Goal: Task Accomplishment & Management: Use online tool/utility

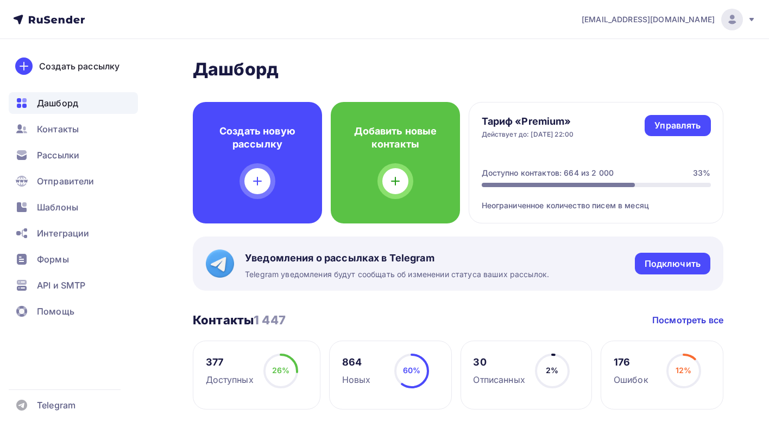
click at [80, 158] on div "Рассылки" at bounding box center [73, 155] width 129 height 22
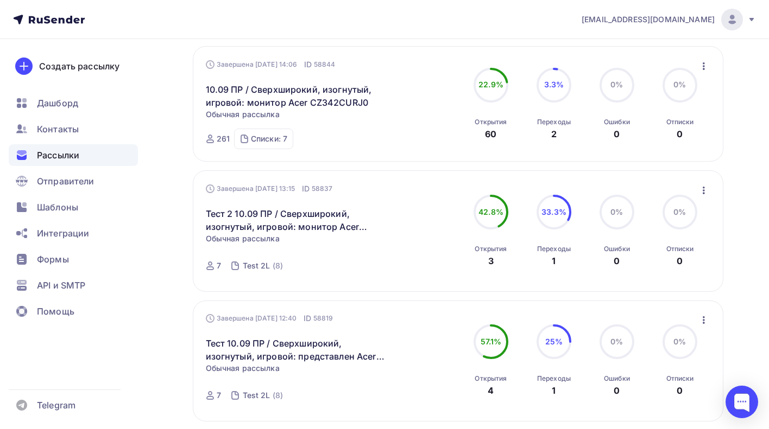
scroll to position [167, 0]
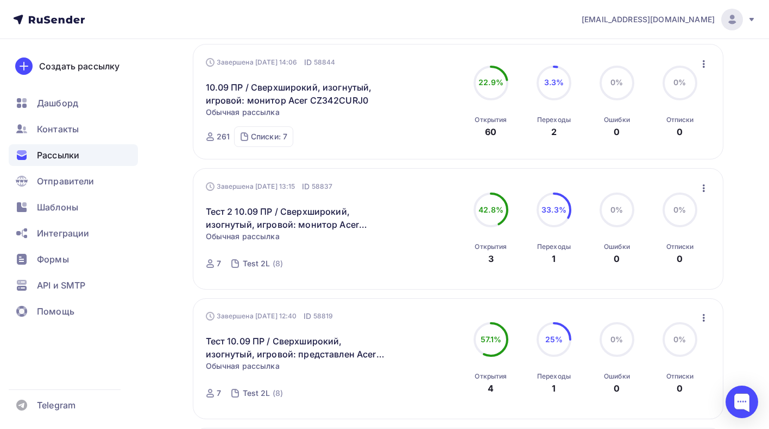
click at [706, 188] on icon "button" at bounding box center [703, 188] width 13 height 13
click at [638, 259] on div "Копировать в новую" at bounding box center [653, 259] width 111 height 13
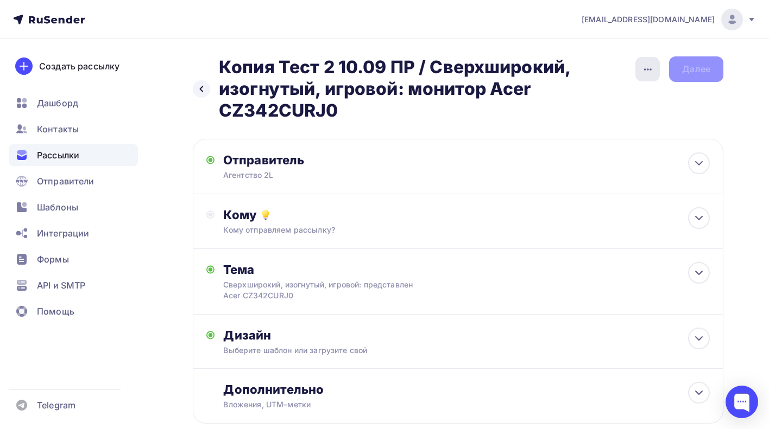
click at [654, 69] on div "button" at bounding box center [647, 69] width 24 height 24
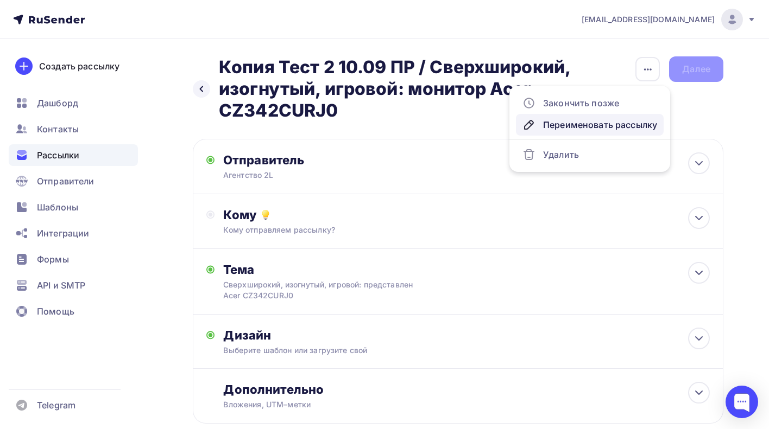
click at [608, 125] on div "Переименовать рассылку" at bounding box center [589, 124] width 135 height 13
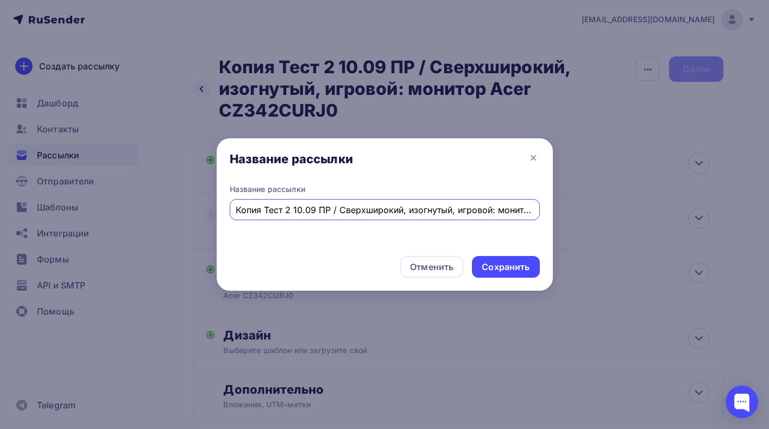
scroll to position [0, 81]
drag, startPoint x: 257, startPoint y: 207, endPoint x: 603, endPoint y: 214, distance: 345.8
click at [603, 214] on div "Название рассылки Название рассылки Копия Тест 2 10.09 ПР / Сверхширокий, изогн…" at bounding box center [384, 214] width 769 height 429
paste input "Acer Aspire Lite 14 и 17: стильные ноутбуки для повседневных задач"
type input "Копия Тест 2 10.09 ПР / Acer Aspire Lite 14 и 17: стильные ноутбуки для повседн…"
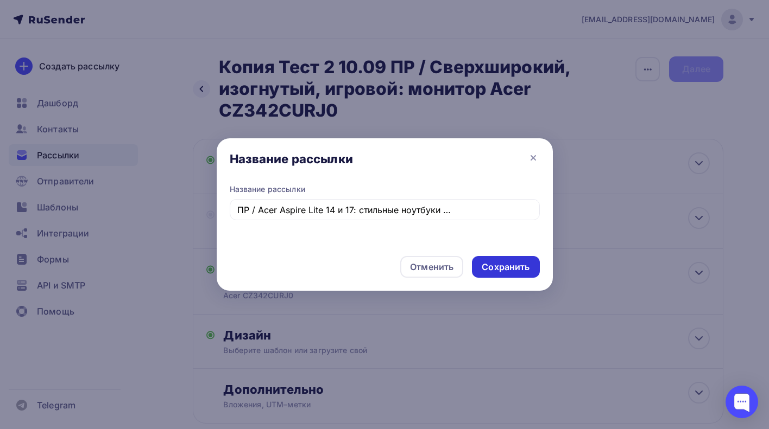
click at [493, 268] on div "Сохранить" at bounding box center [505, 267] width 48 height 12
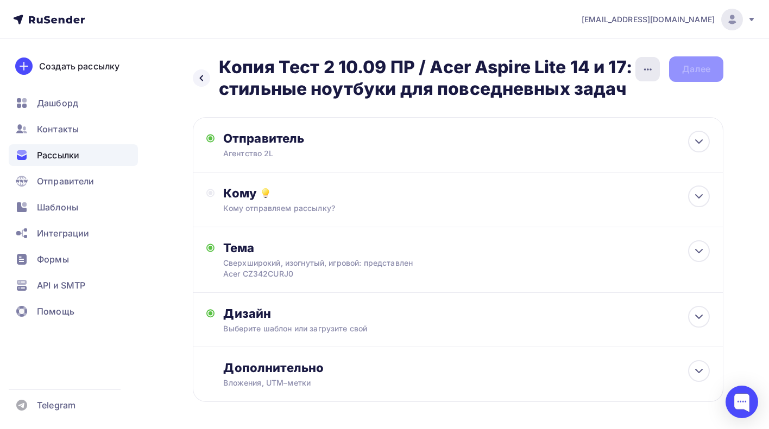
click at [641, 64] on icon "button" at bounding box center [647, 69] width 13 height 13
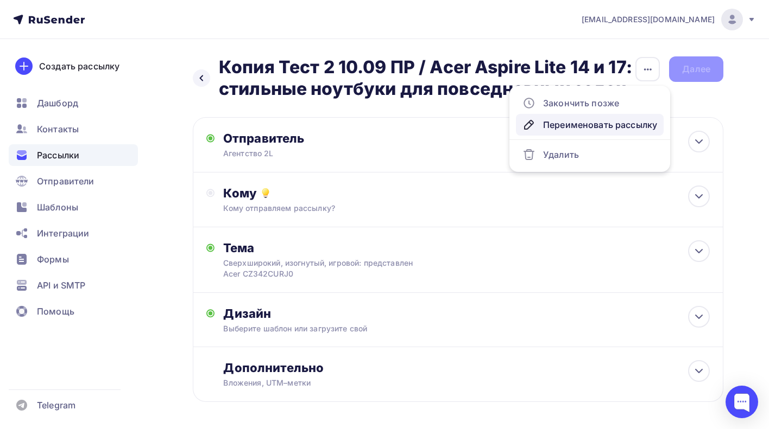
click at [579, 123] on div "Переименовать рассылку" at bounding box center [589, 124] width 135 height 13
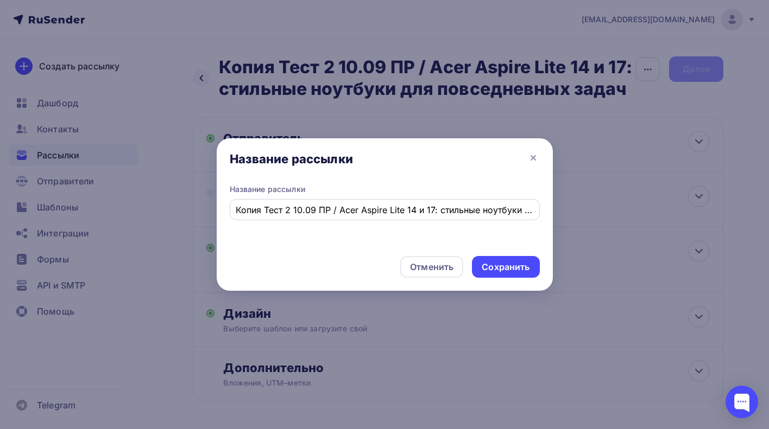
click at [289, 211] on input "Копия Тест 2 10.09 ПР / Acer Aspire Lite 14 и 17: стильные ноутбуки для повседн…" at bounding box center [384, 210] width 297 height 13
drag, startPoint x: 266, startPoint y: 213, endPoint x: 212, endPoint y: 214, distance: 54.3
click at [212, 214] on div "Название рассылки Название рассылки Копия Тест 1 10.09 ПР / Acer Aspire Lite 14…" at bounding box center [384, 214] width 769 height 429
click at [271, 209] on input "Тест 1 10.09 ПР / Acer Aspire Lite 14 и 17: стильные ноутбуки для повседневных …" at bounding box center [384, 210] width 297 height 13
type input "Тест 1 15.09 ПР / Acer Aspire Lite 14 и 17: стильные ноутбуки для повседневных …"
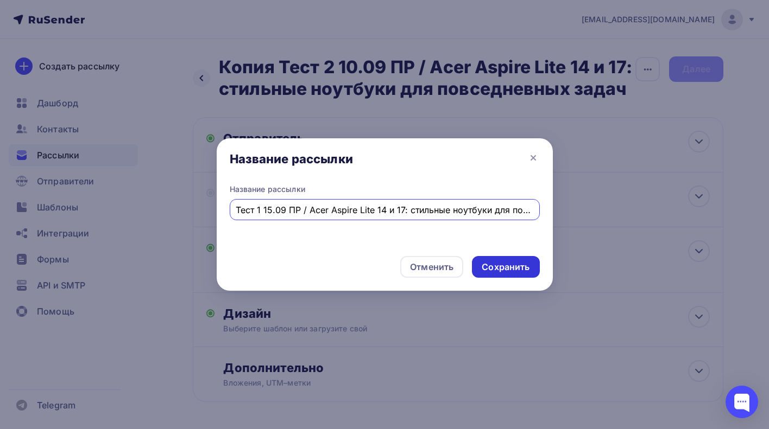
click at [489, 267] on div "Сохранить" at bounding box center [505, 267] width 48 height 12
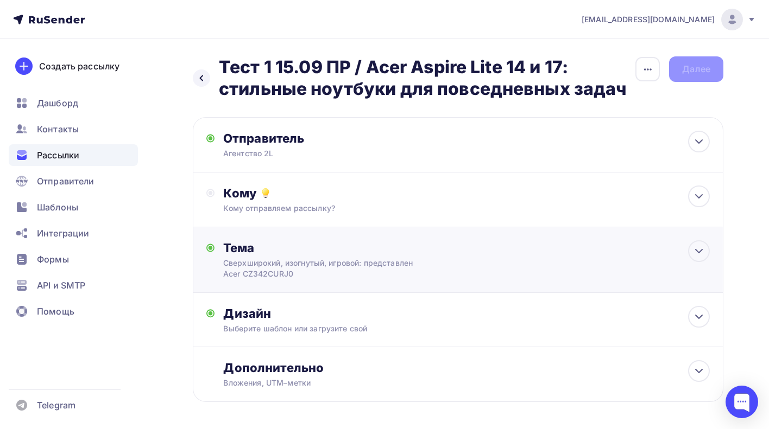
click at [357, 261] on div "Сверхширокий, изогнутый, игровой: представлен Acer CZ342CURJ0" at bounding box center [319, 269] width 193 height 22
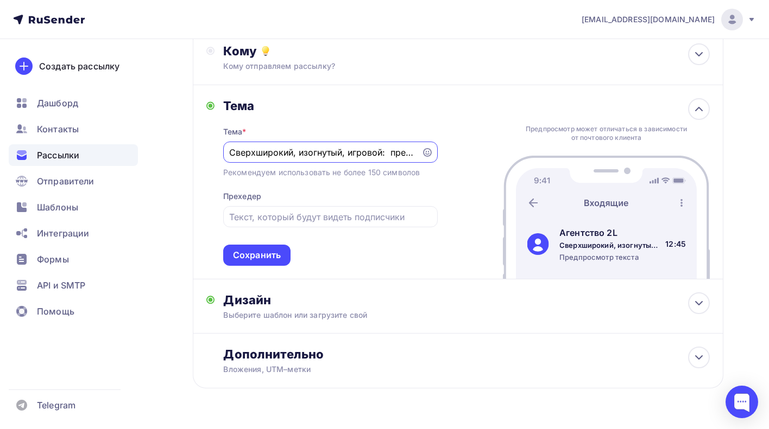
scroll to position [159, 0]
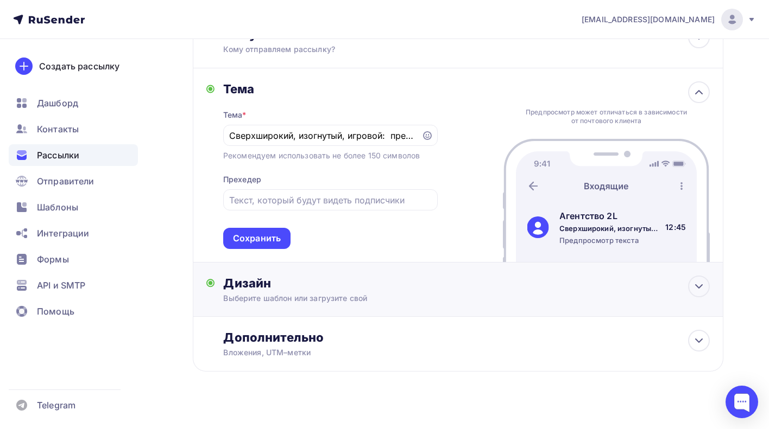
click at [370, 279] on div "Дизайн" at bounding box center [466, 283] width 486 height 15
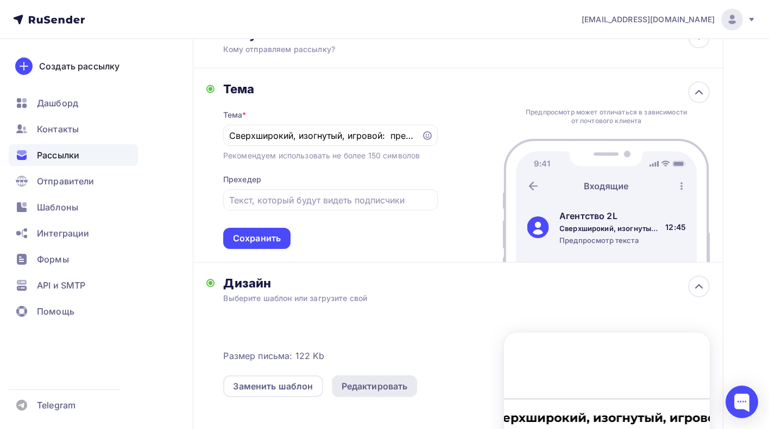
click at [370, 391] on div "Редактировать" at bounding box center [374, 386] width 66 height 13
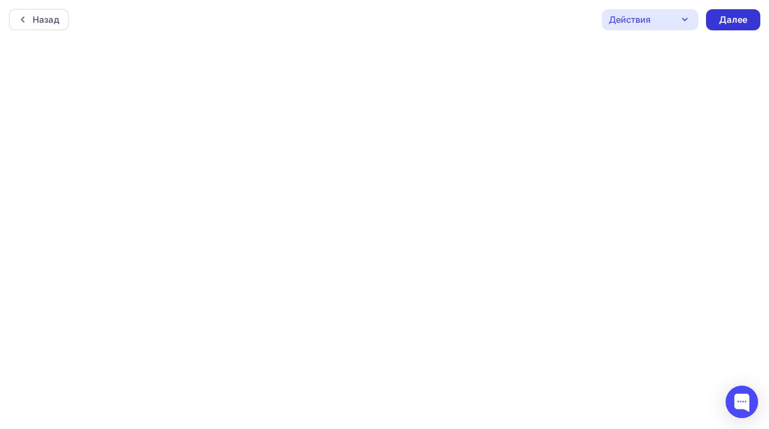
click at [740, 17] on div "Далее" at bounding box center [733, 20] width 28 height 12
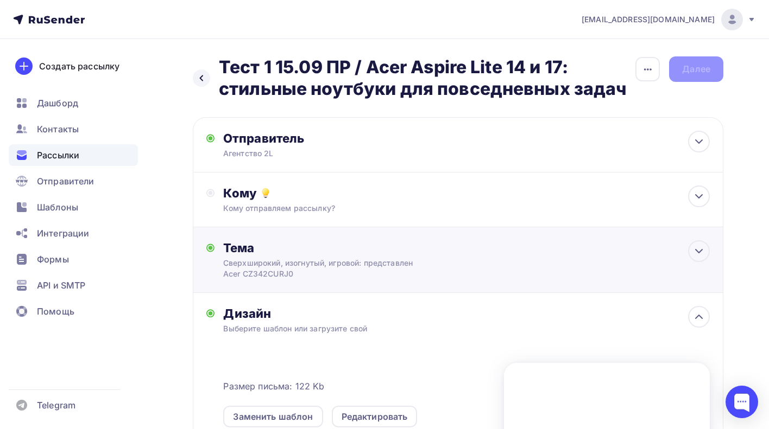
click at [327, 262] on div "Сверхширокий, изогнутый, игровой: представлен Acer CZ342CURJ0" at bounding box center [319, 269] width 193 height 22
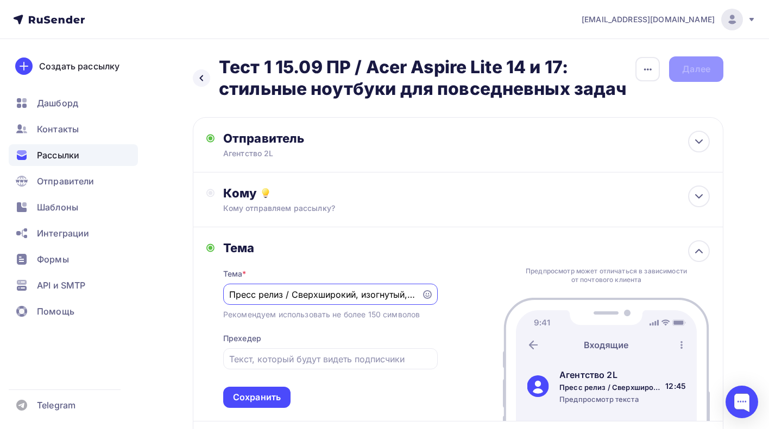
drag, startPoint x: 293, startPoint y: 297, endPoint x: 478, endPoint y: 291, distance: 185.7
click at [478, 291] on div "Тема Тема * Пресс релиз / Сверхширокий, изогнутый, игровой: представлен Acer CZ…" at bounding box center [458, 324] width 530 height 194
paste input "Acer Aspire Lite 14 и 17: стильные ноутбуки для повседневных задач"
click at [269, 401] on div "Сохранить" at bounding box center [257, 397] width 48 height 12
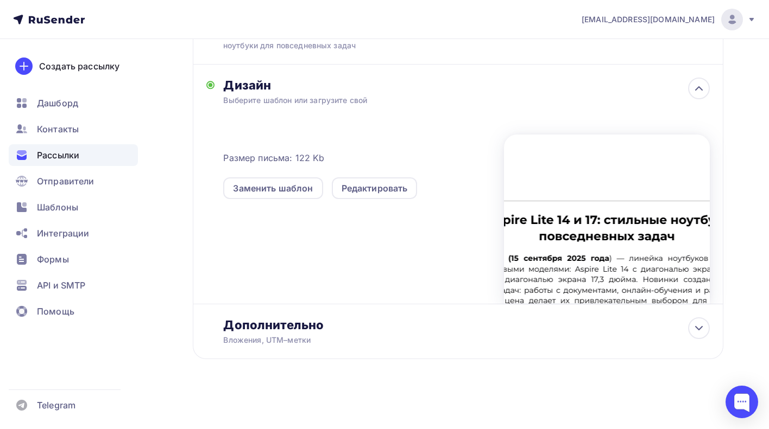
scroll to position [230, 0]
click at [297, 328] on div "Дополнительно" at bounding box center [466, 325] width 486 height 15
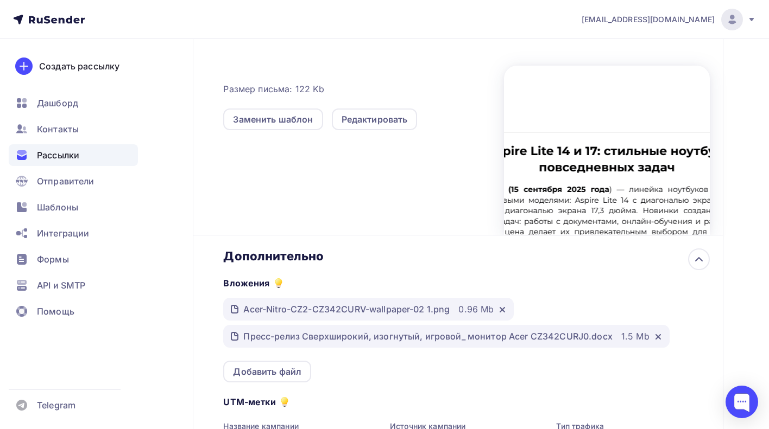
scroll to position [312, 0]
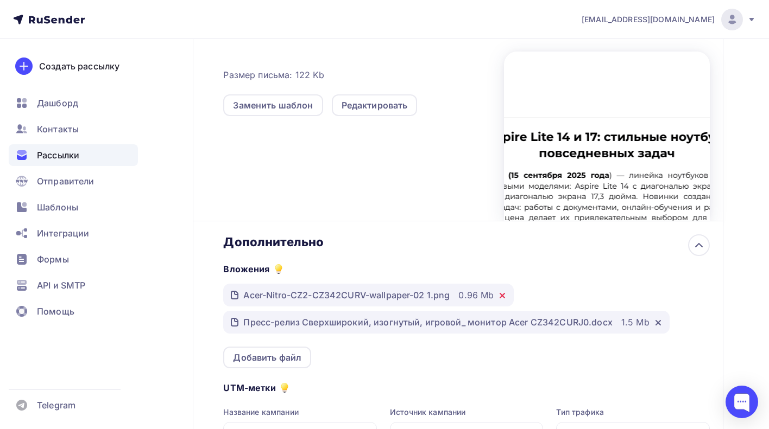
click at [500, 300] on icon at bounding box center [502, 295] width 9 height 9
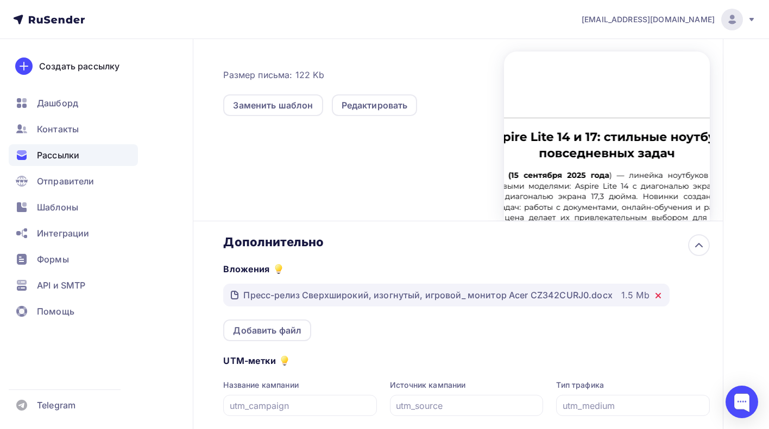
click at [656, 296] on icon at bounding box center [658, 295] width 9 height 9
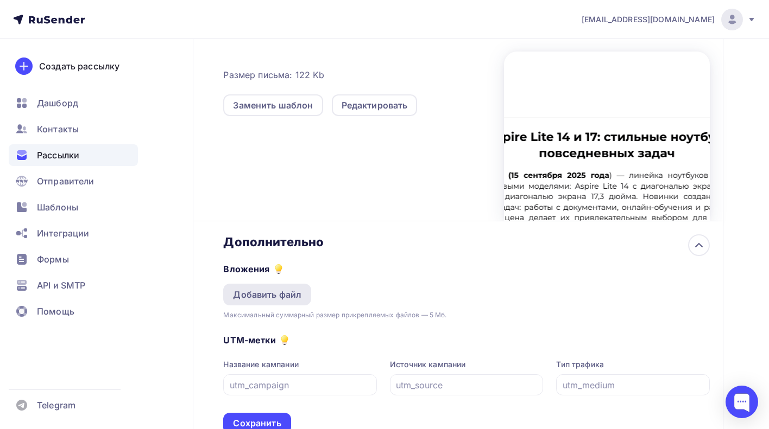
click at [271, 296] on div "Добавить файл" at bounding box center [267, 294] width 68 height 13
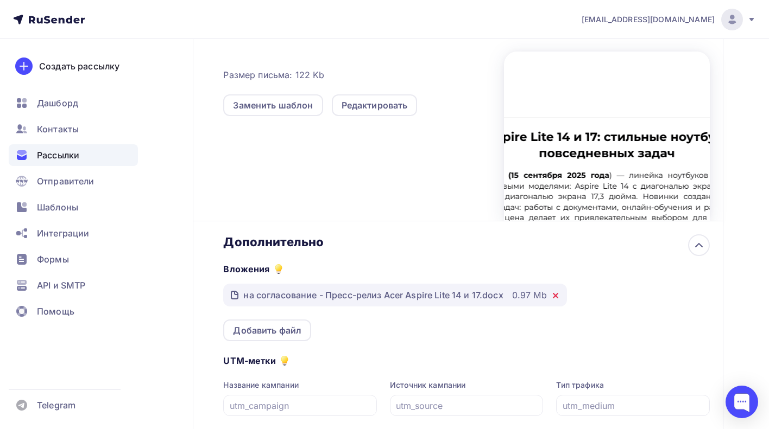
click at [559, 295] on icon at bounding box center [555, 295] width 9 height 9
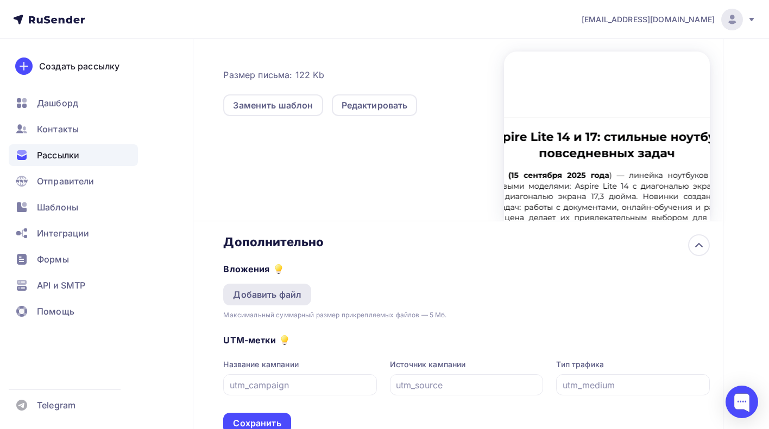
click at [274, 303] on div "Добавить файл" at bounding box center [267, 295] width 88 height 22
click at [287, 293] on div "Добавить файл" at bounding box center [267, 294] width 68 height 13
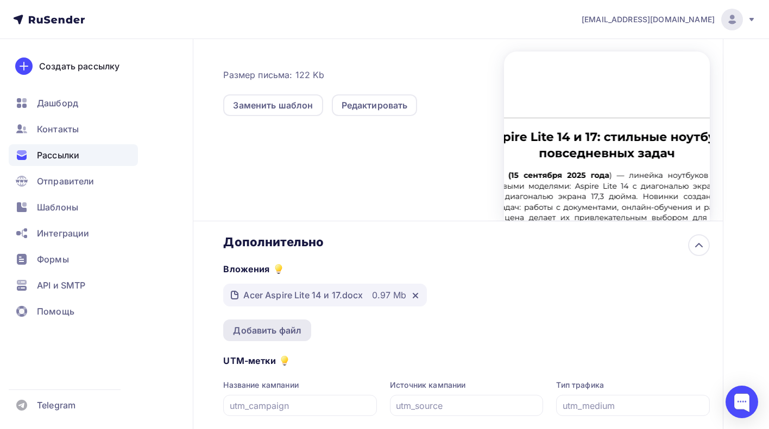
click at [255, 332] on div "Добавить файл" at bounding box center [267, 330] width 68 height 13
click at [415, 296] on icon at bounding box center [415, 295] width 9 height 9
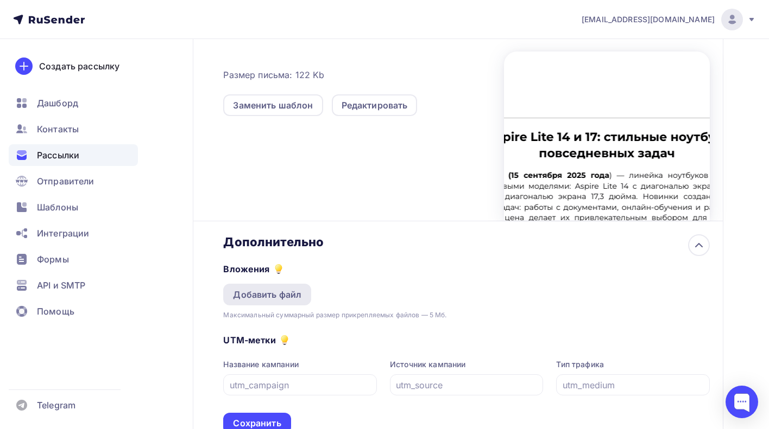
click at [294, 297] on div "Добавить файл" at bounding box center [267, 294] width 68 height 13
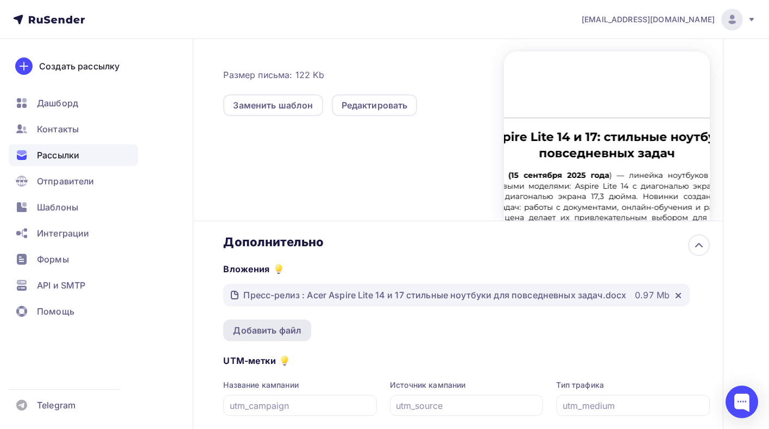
click at [287, 332] on div "Добавить файл" at bounding box center [267, 330] width 68 height 13
click at [275, 334] on div "Добавить файл" at bounding box center [267, 330] width 68 height 13
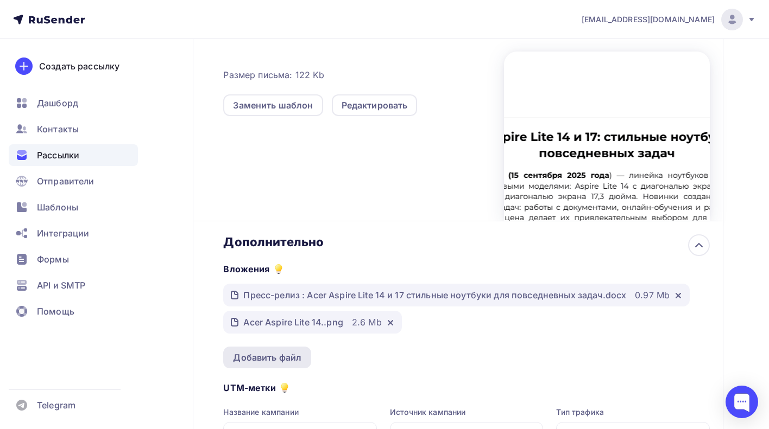
scroll to position [386, 0]
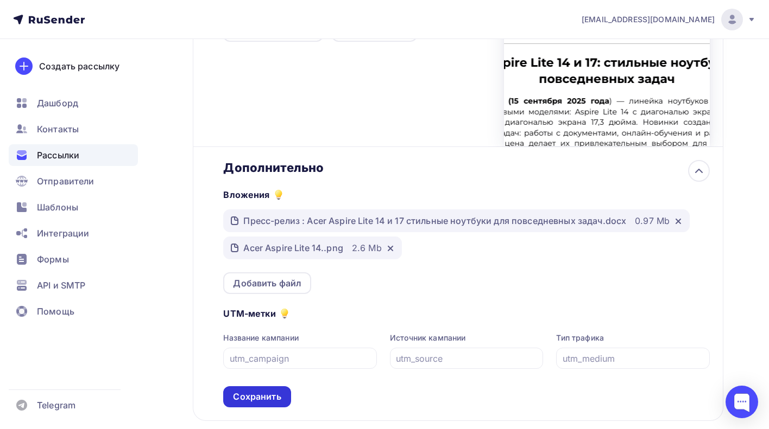
click at [256, 398] on div "Сохранить" at bounding box center [257, 397] width 48 height 12
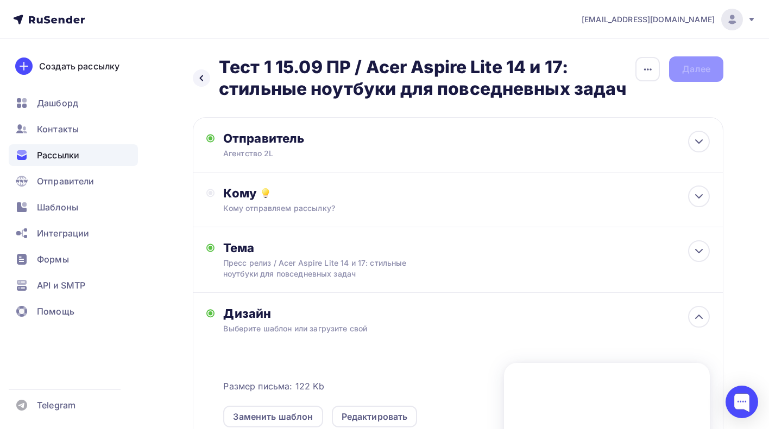
scroll to position [0, 0]
click at [696, 244] on div at bounding box center [699, 251] width 22 height 22
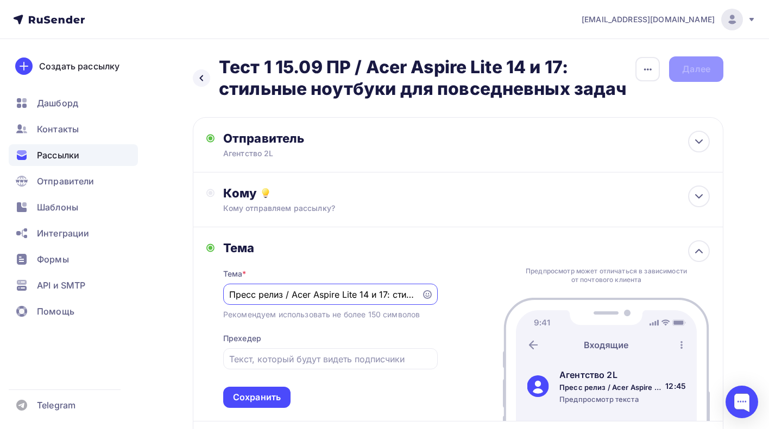
click at [240, 300] on input "Пресс релиз / Acer Aspire Lite 14 и 17: стильные ноутбуки для повседневных задач" at bounding box center [322, 294] width 186 height 13
type input "Пресс релиз: Acer Aspire Lite 14 и 17: стильные ноутбуки для повседневных задач"
click at [259, 403] on div "Сохранить" at bounding box center [257, 397] width 48 height 12
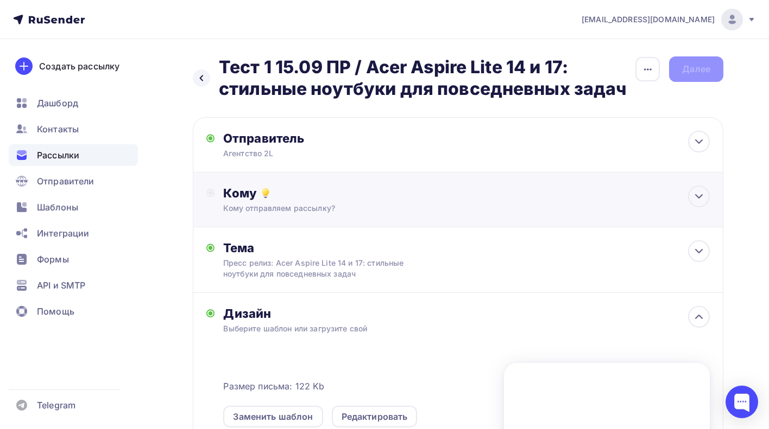
click at [397, 213] on div "Кому отправляем рассылку?" at bounding box center [441, 208] width 437 height 11
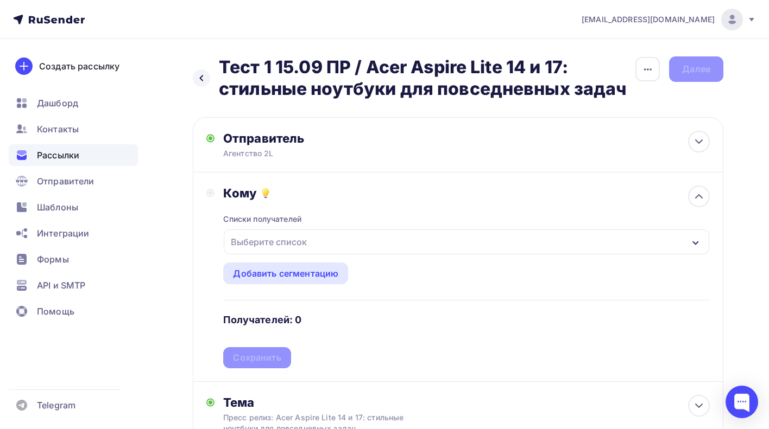
click at [329, 246] on div "Выберите список" at bounding box center [466, 242] width 485 height 25
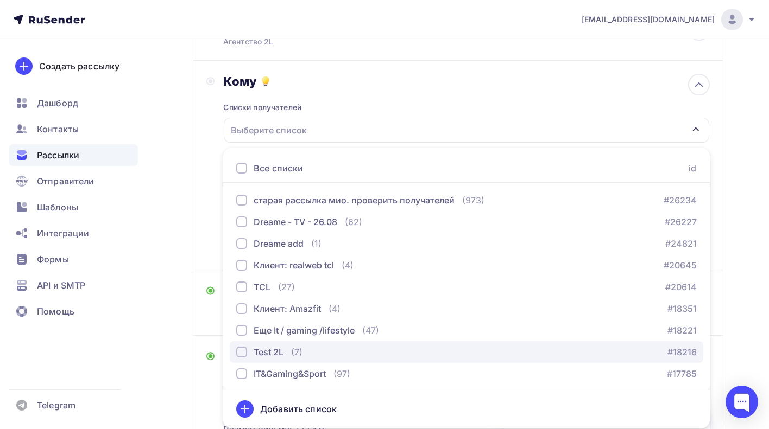
click at [272, 350] on div "Test 2L" at bounding box center [268, 352] width 30 height 13
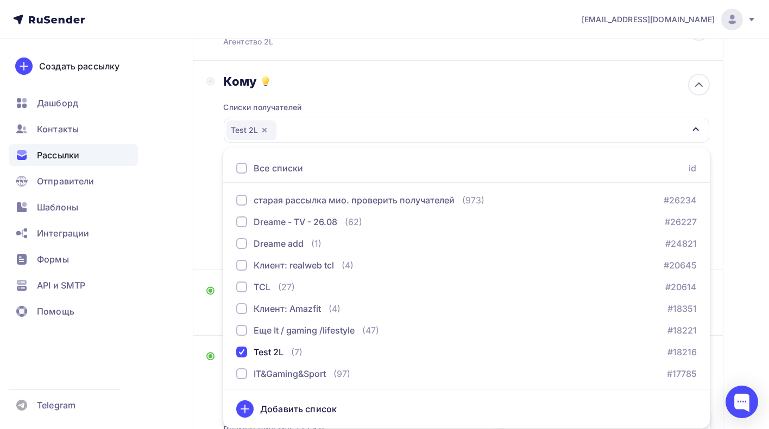
click at [174, 309] on div "Назад Тест 1 15.09 ПР / Acer Aspire Lite 14 и 17: стильные ноутбуки для повседн…" at bounding box center [384, 313] width 769 height 773
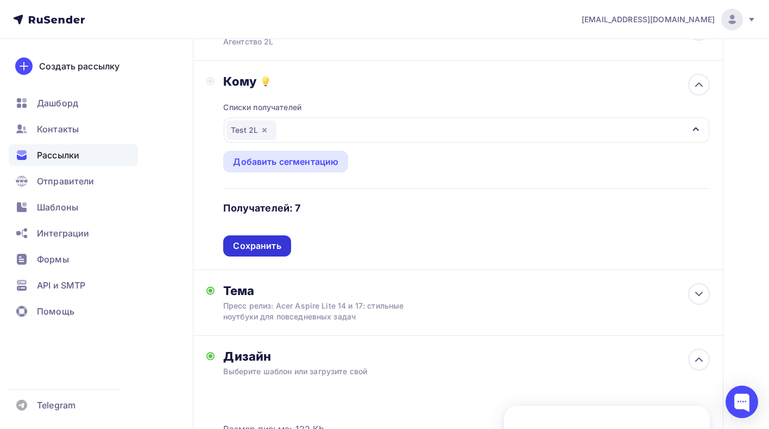
click at [250, 247] on div "Сохранить" at bounding box center [257, 246] width 48 height 12
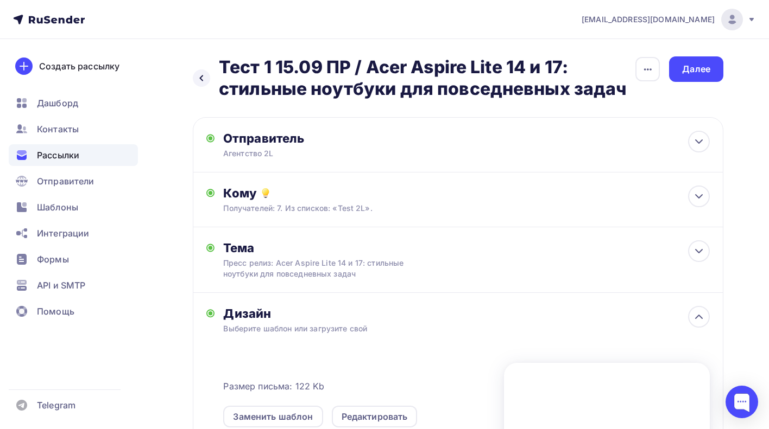
scroll to position [0, 0]
click at [707, 65] on div "Далее" at bounding box center [696, 69] width 28 height 12
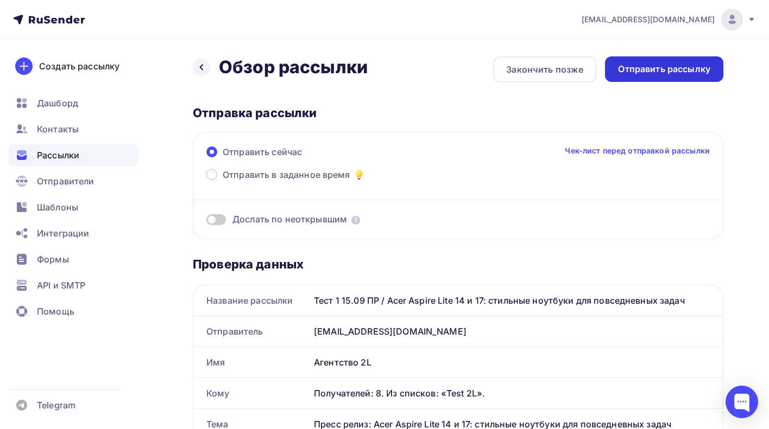
click at [642, 72] on div "Отправить рассылку" at bounding box center [664, 69] width 92 height 12
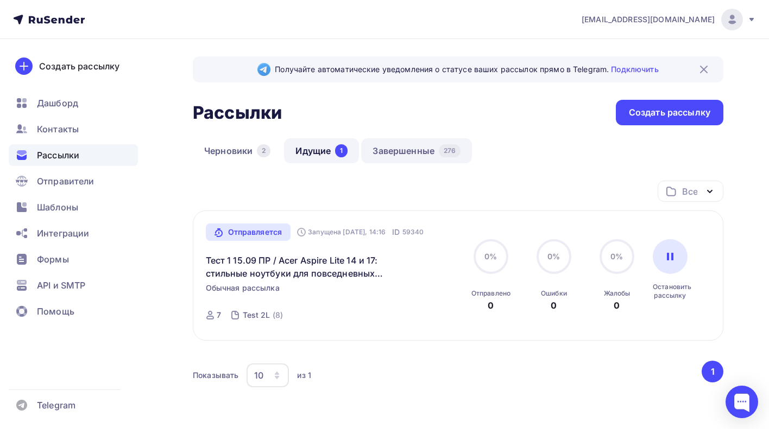
click at [422, 152] on link "Завершенные 276" at bounding box center [416, 150] width 111 height 25
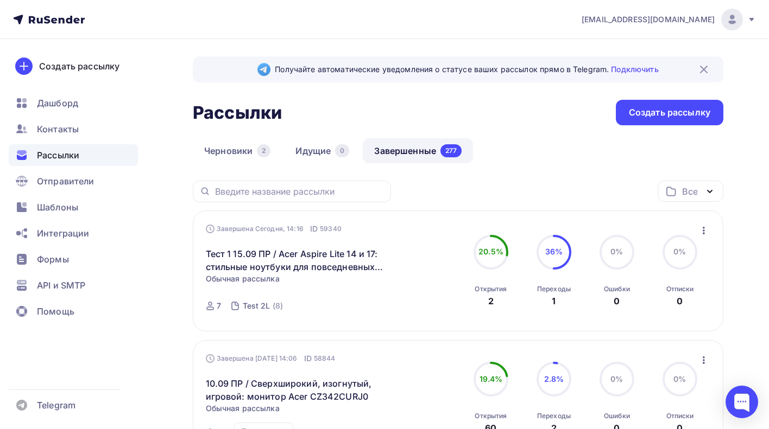
click at [700, 229] on icon "button" at bounding box center [703, 230] width 13 height 13
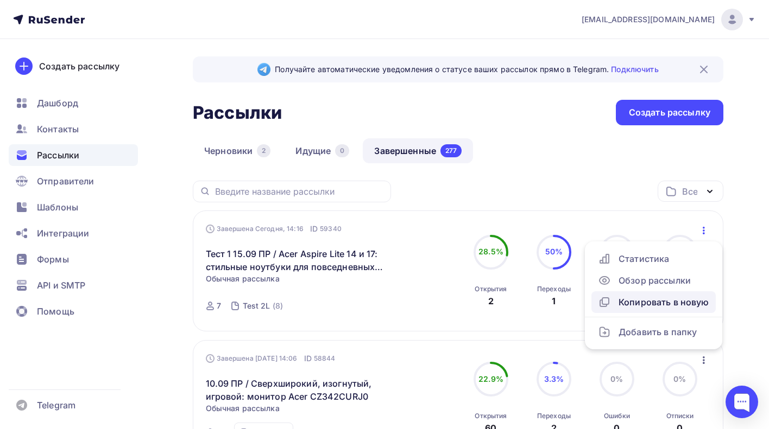
click at [626, 305] on div "Копировать в новую" at bounding box center [653, 302] width 111 height 13
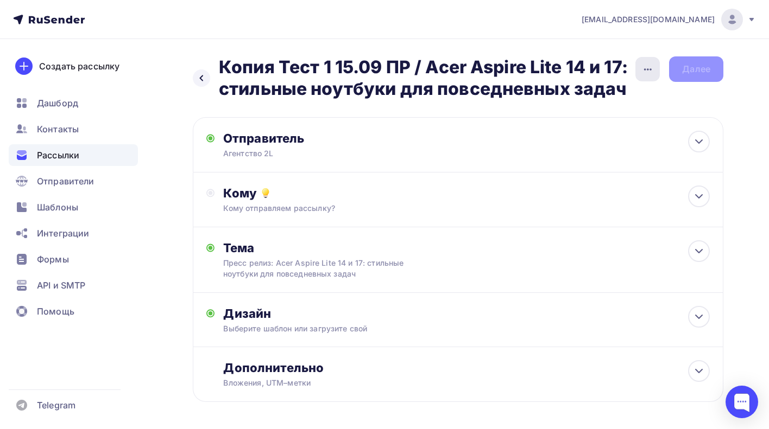
click at [643, 76] on div "button" at bounding box center [647, 69] width 24 height 24
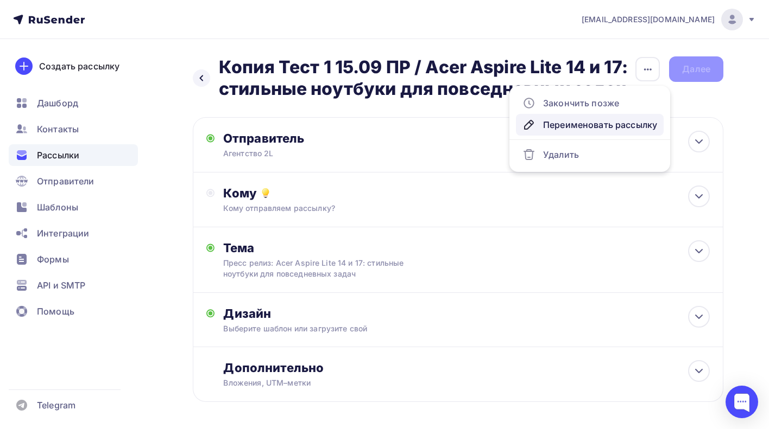
click at [591, 123] on div "Переименовать рассылку" at bounding box center [589, 124] width 135 height 13
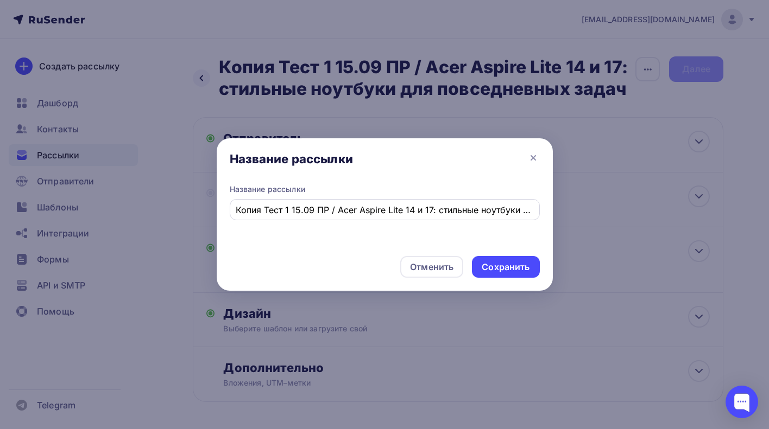
click at [290, 209] on input "Копия Тест 1 15.09 ПР / Acer Aspire Lite 14 и 17: стильные ноутбуки для повседн…" at bounding box center [384, 210] width 297 height 13
drag, startPoint x: 265, startPoint y: 210, endPoint x: 216, endPoint y: 210, distance: 49.4
click at [217, 210] on div "Название рассылки Копия Тест 2 15.09 ПР / Acer Aspire Lite 14 и 17: стильные но…" at bounding box center [385, 216] width 336 height 64
type input "Тест 2 15.09 ПР / Acer Aspire Lite 14 и 17: стильные ноутбуки для повседневных …"
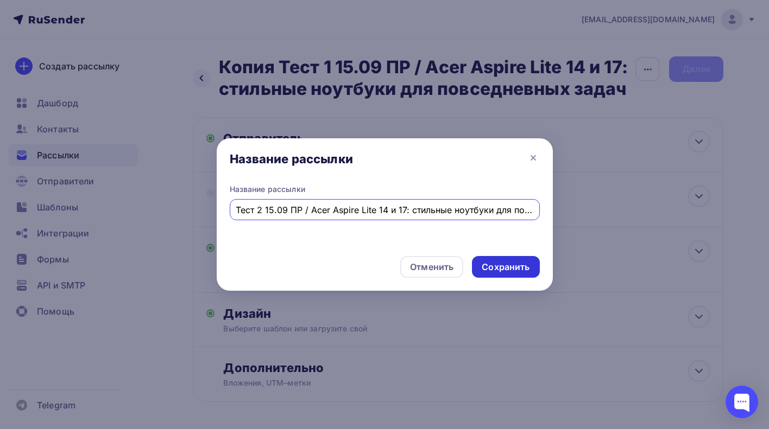
click at [512, 262] on div "Сохранить" at bounding box center [505, 267] width 48 height 12
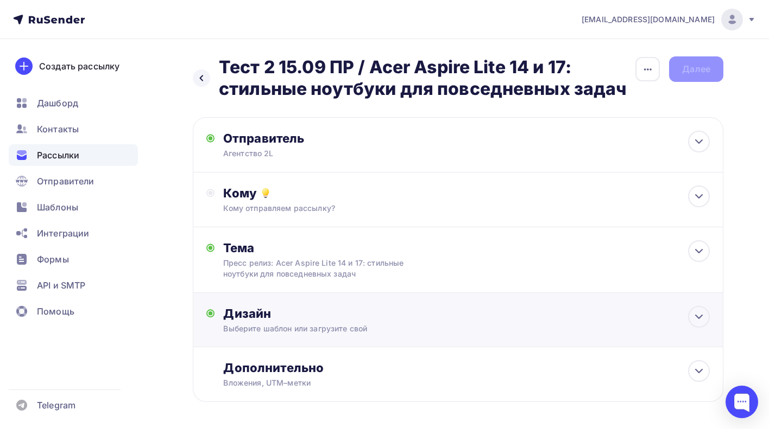
click at [469, 319] on div "Дизайн" at bounding box center [466, 313] width 486 height 15
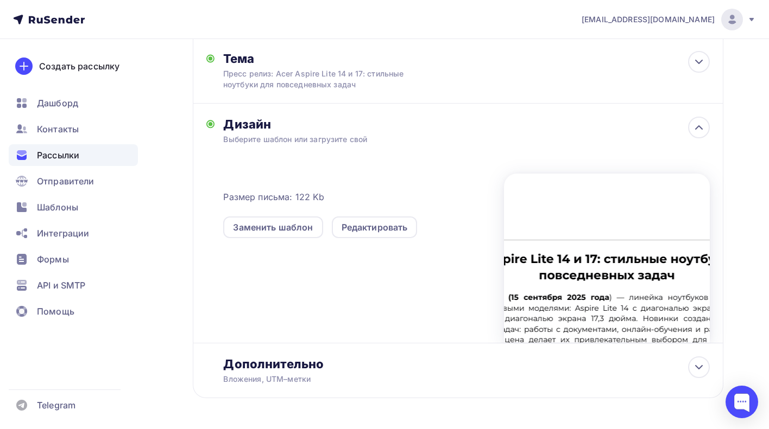
scroll to position [189, 0]
click at [411, 231] on div "Редактировать" at bounding box center [375, 228] width 86 height 22
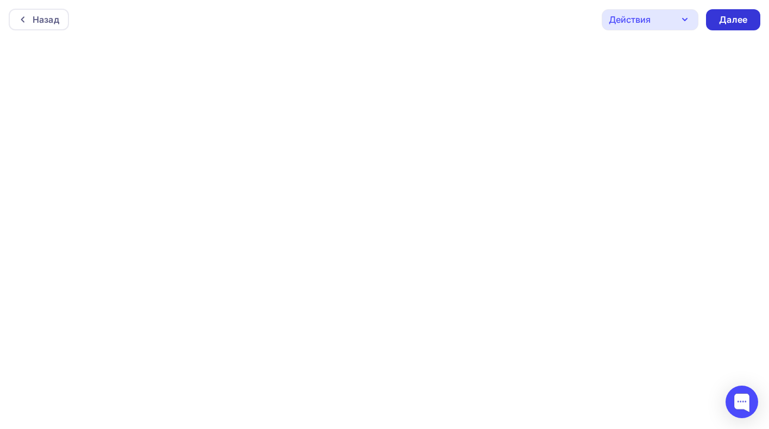
click at [737, 15] on div "Далее" at bounding box center [733, 20] width 28 height 12
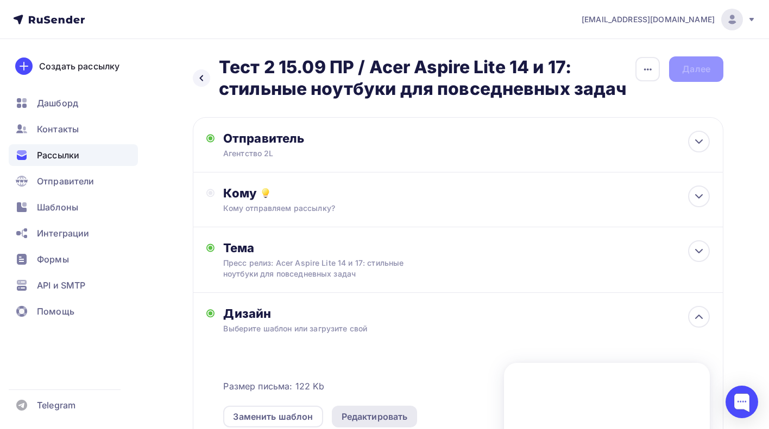
click at [387, 413] on div "Редактировать" at bounding box center [374, 416] width 66 height 13
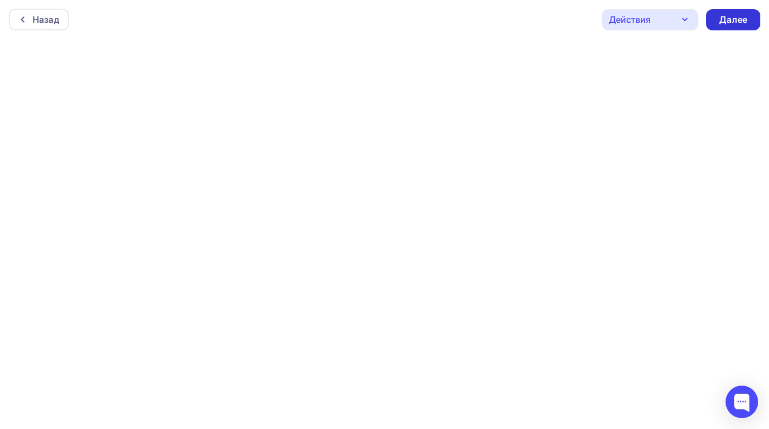
click at [732, 17] on div "Далее" at bounding box center [733, 20] width 28 height 12
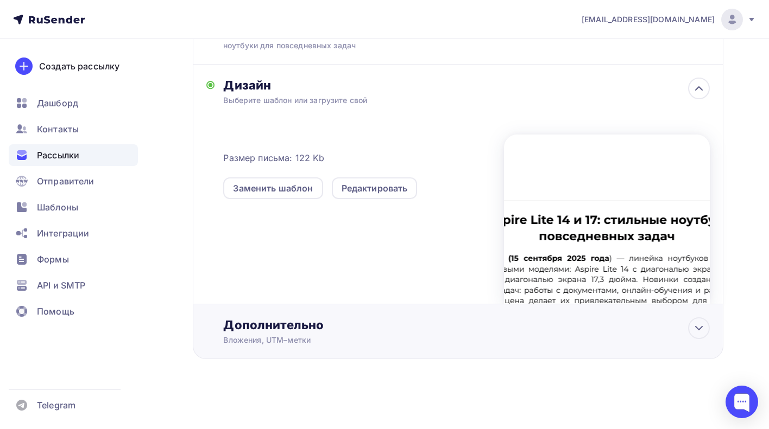
click at [572, 346] on div "Дополнительно Вложения, UTM–метки Вложения Пресс-релиз : Acer Aspire Lite 14 и …" at bounding box center [458, 332] width 530 height 55
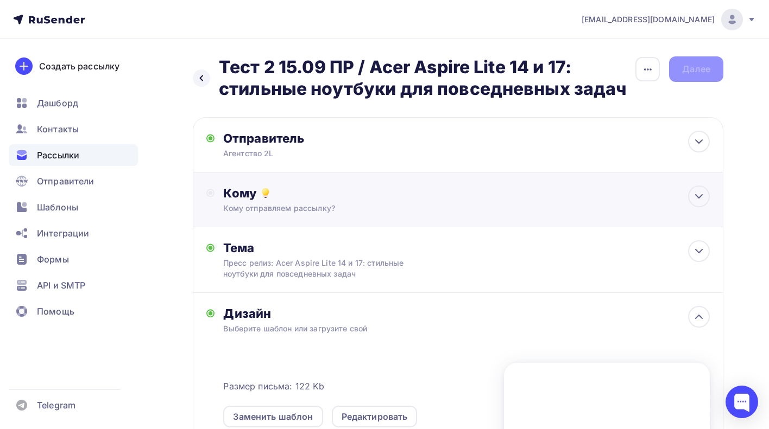
click at [523, 201] on div "Кому" at bounding box center [466, 193] width 486 height 15
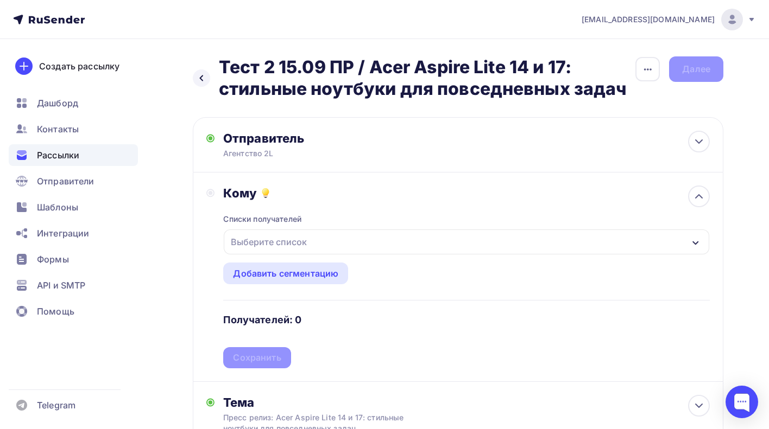
click at [328, 246] on div "Выберите список" at bounding box center [466, 242] width 485 height 25
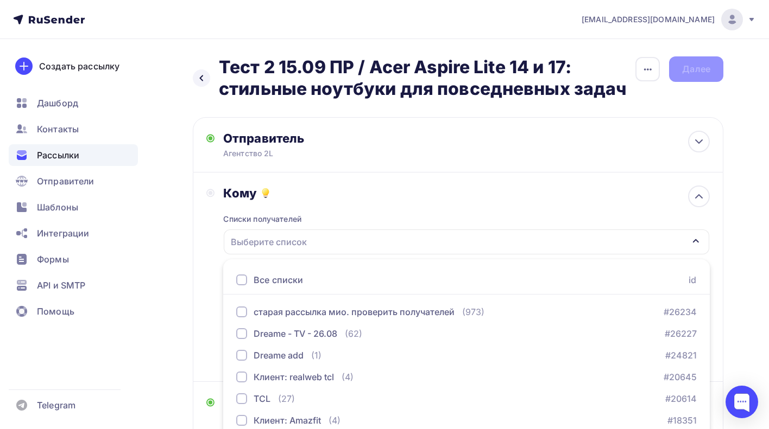
scroll to position [112, 0]
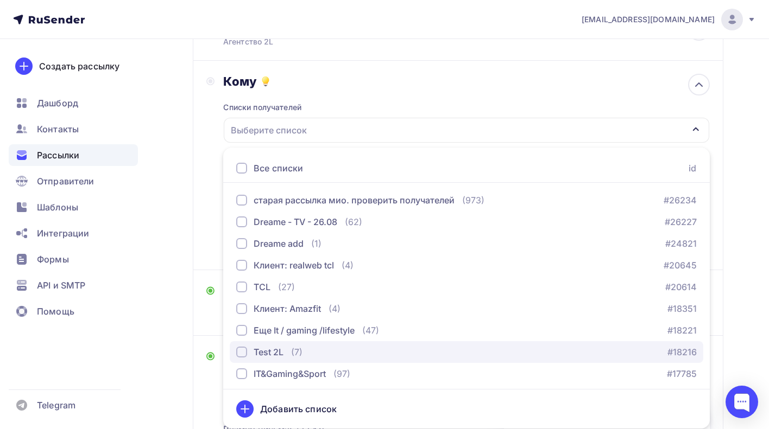
click at [277, 352] on div "Test 2L" at bounding box center [268, 352] width 30 height 13
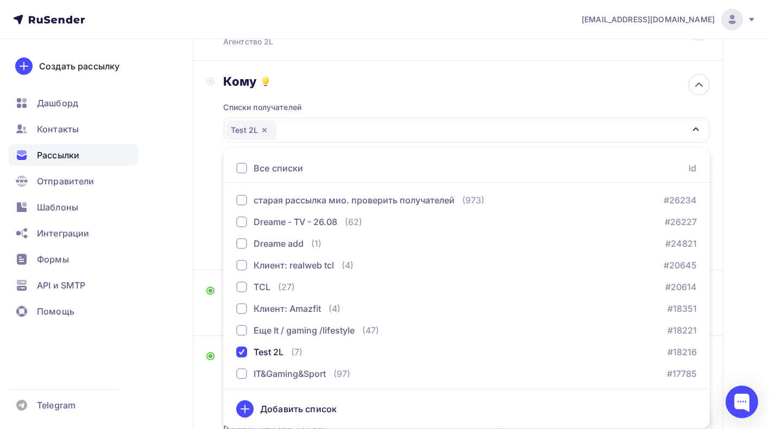
click at [185, 308] on div "Назад Тест 2 15.09 ПР / Acer Aspire Lite 14 и 17: стильные ноутбуки для повседн…" at bounding box center [384, 423] width 769 height 993
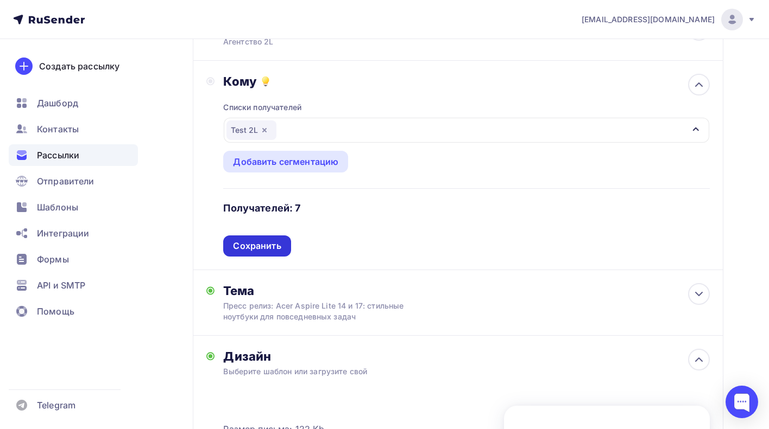
click at [264, 250] on div "Сохранить" at bounding box center [257, 246] width 48 height 12
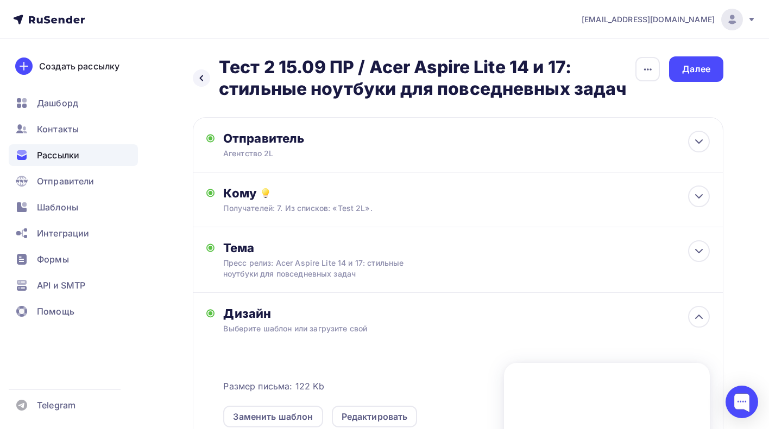
scroll to position [0, 0]
click at [696, 70] on div "Далее" at bounding box center [696, 69] width 28 height 12
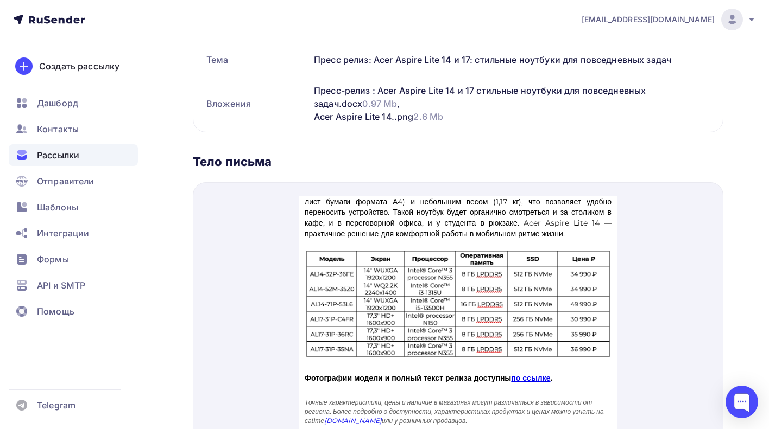
scroll to position [419, 0]
click at [550, 371] on link "по ссылке" at bounding box center [530, 366] width 39 height 10
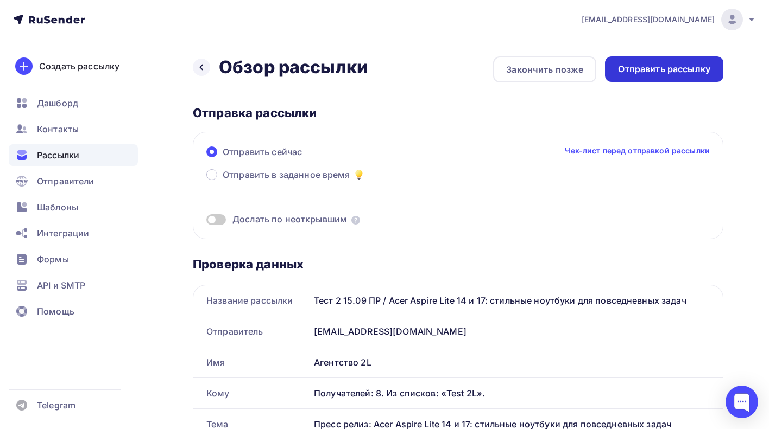
scroll to position [0, 0]
click at [654, 69] on div "Отправить рассылку" at bounding box center [664, 69] width 92 height 12
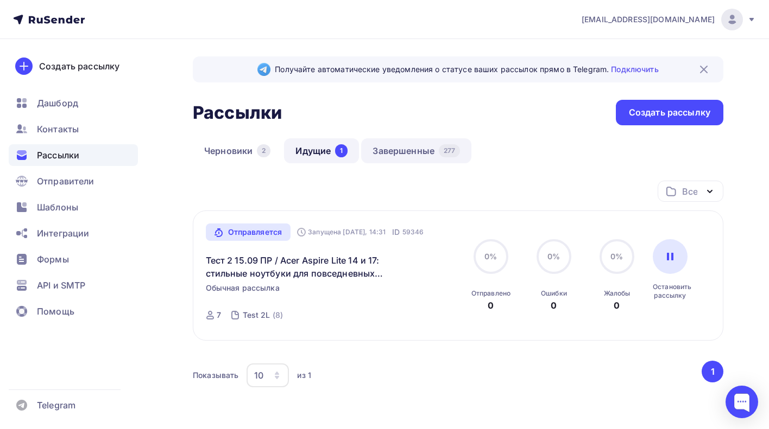
click at [429, 150] on link "Завершенные 277" at bounding box center [416, 150] width 110 height 25
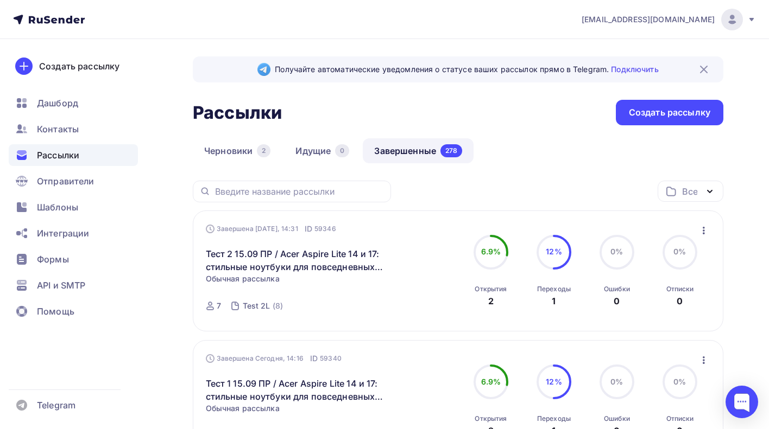
scroll to position [25, 0]
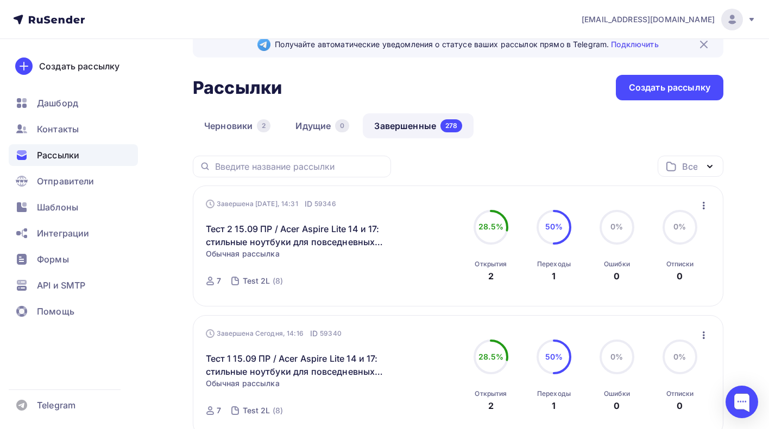
click at [706, 210] on icon "button" at bounding box center [703, 205] width 13 height 13
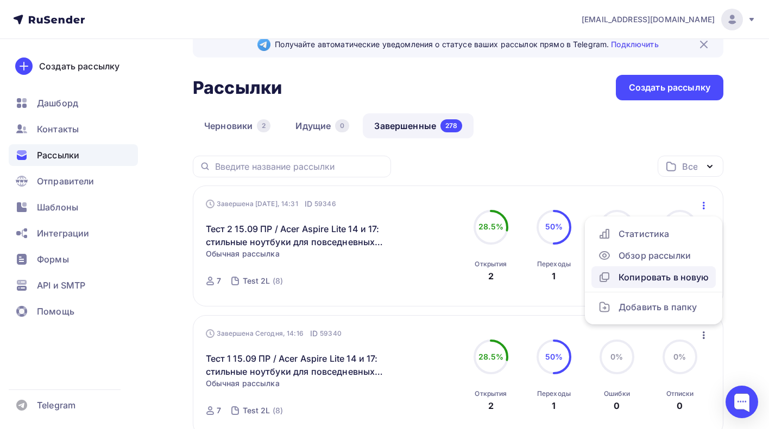
click at [616, 280] on div "Копировать в новую" at bounding box center [653, 277] width 111 height 13
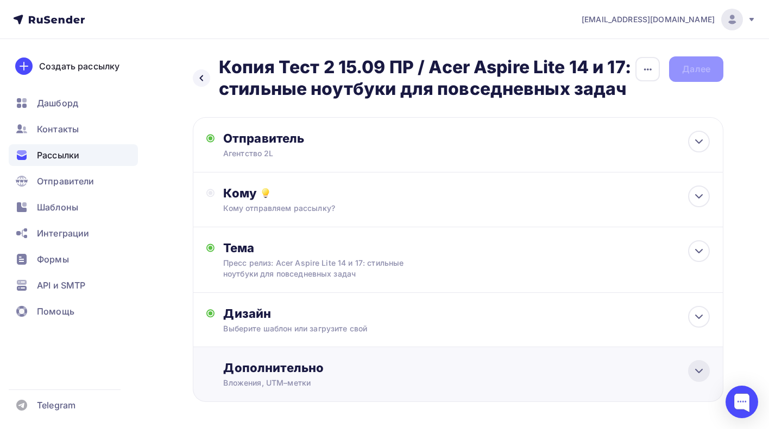
click at [701, 367] on icon at bounding box center [698, 371] width 13 height 13
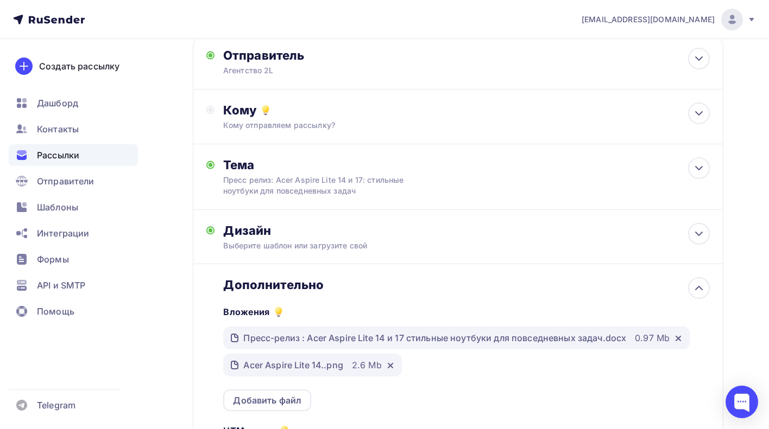
scroll to position [84, 0]
click at [676, 342] on icon at bounding box center [678, 338] width 9 height 9
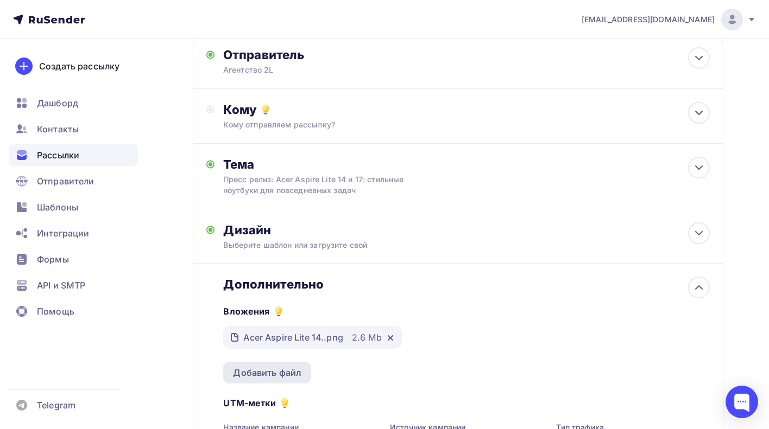
click at [263, 379] on div "Добавить файл" at bounding box center [267, 372] width 68 height 13
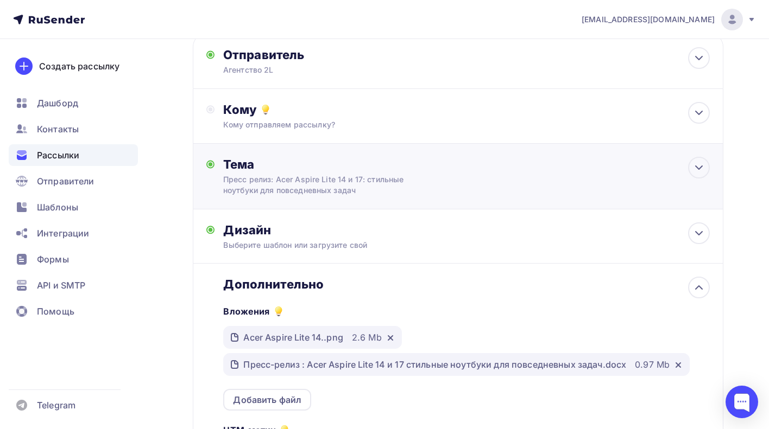
click at [440, 164] on div "Тема Пресс релиз: Acer Aspire Lite 14 и 17: стильные ноутбуки для повседневных …" at bounding box center [458, 177] width 530 height 66
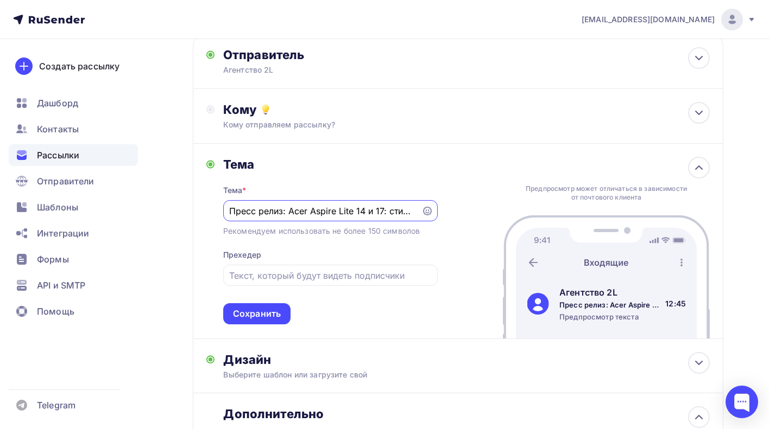
scroll to position [0, 0]
click at [242, 213] on input "Пресс релиз: Acer Aspire Lite 14 и 17: стильные ноутбуки для повседневных задач" at bounding box center [322, 211] width 186 height 13
type input "Пресс релиз / Acer Aspire Lite 14 и 17: стильные ноутбуки для повседневных задач"
click at [249, 312] on div "Сохранить" at bounding box center [257, 314] width 48 height 12
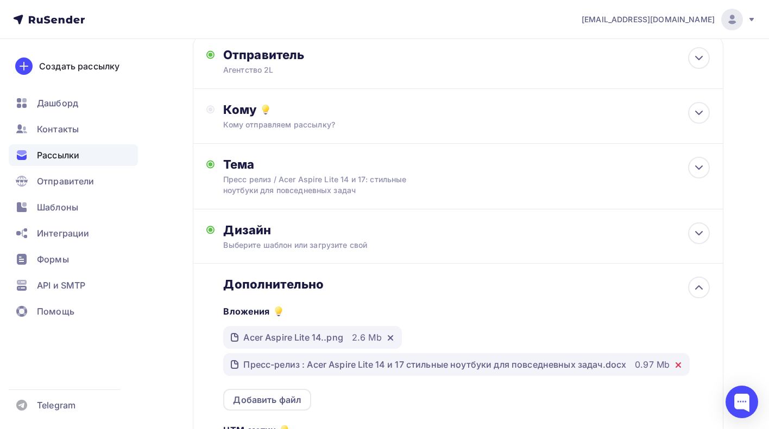
click at [680, 367] on icon at bounding box center [678, 365] width 9 height 9
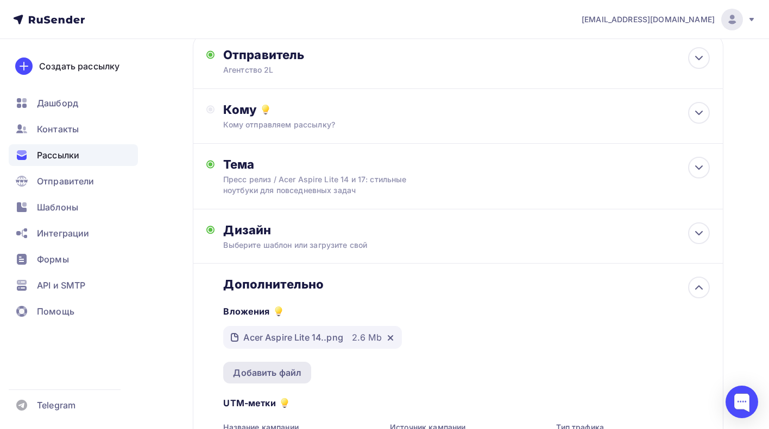
click at [289, 376] on div "Добавить файл" at bounding box center [267, 372] width 68 height 13
click at [263, 369] on div "Добавить файл" at bounding box center [267, 372] width 68 height 13
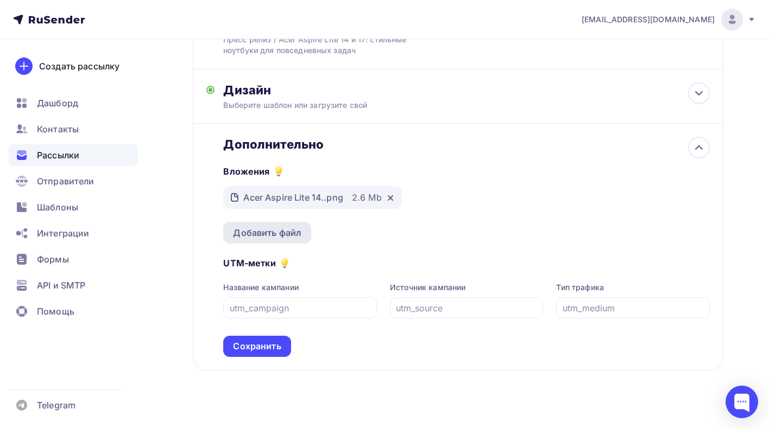
scroll to position [226, 0]
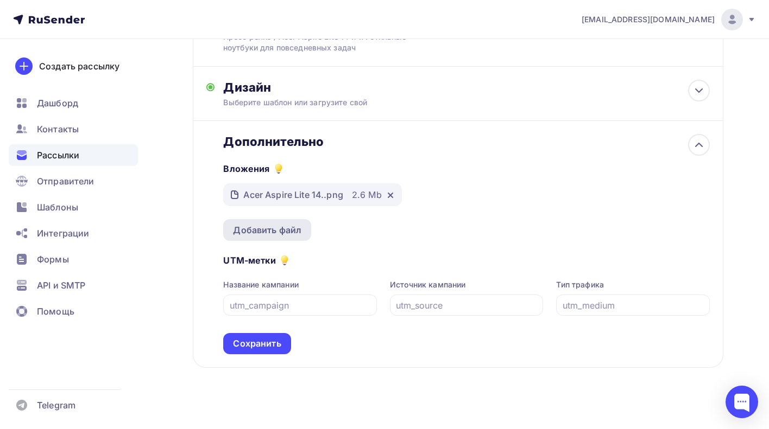
click at [289, 225] on div "Добавить файл" at bounding box center [267, 230] width 88 height 22
click at [277, 233] on div "Добавить файл" at bounding box center [267, 230] width 68 height 13
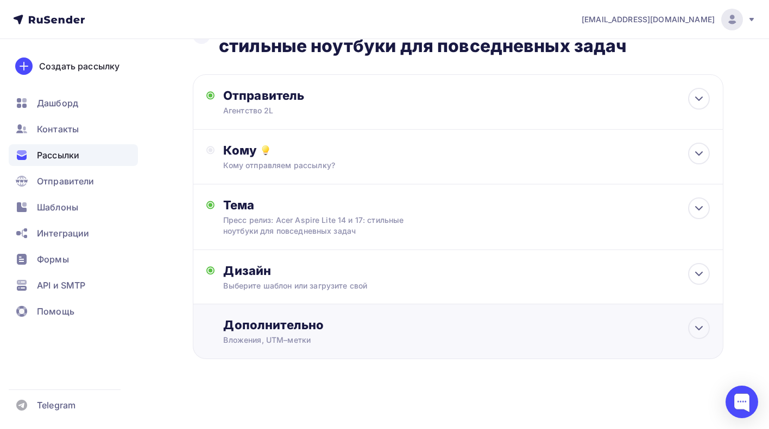
click at [385, 340] on div "Вложения, UTM–метки" at bounding box center [441, 340] width 437 height 11
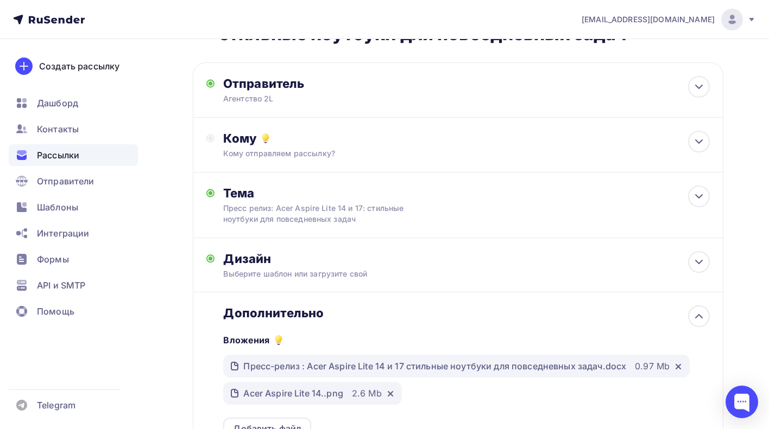
scroll to position [53, 0]
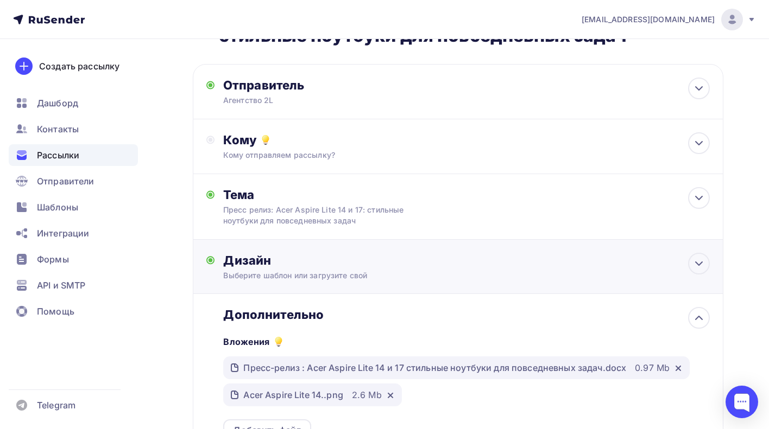
click at [416, 263] on div "Дизайн" at bounding box center [466, 260] width 486 height 15
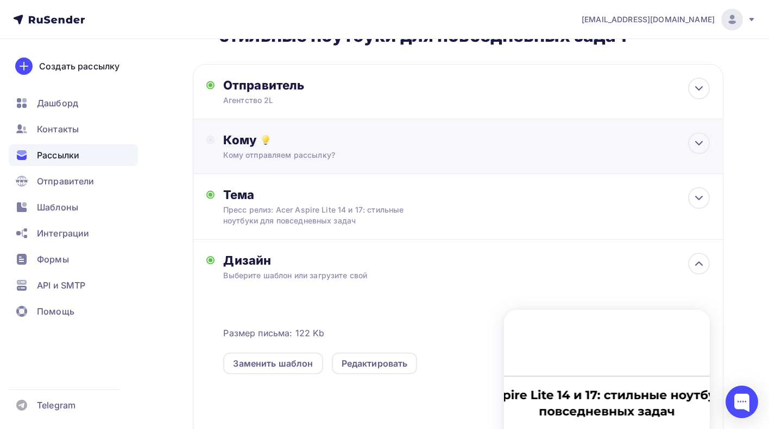
click at [458, 146] on div "Кому" at bounding box center [466, 139] width 486 height 15
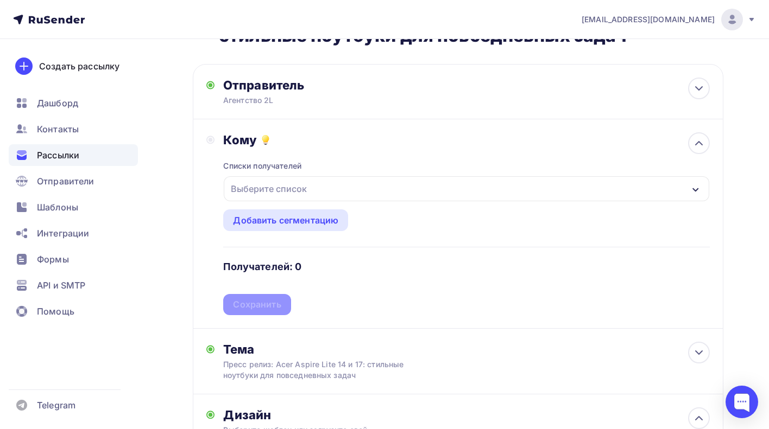
click at [313, 192] on div "Выберите список" at bounding box center [466, 188] width 485 height 25
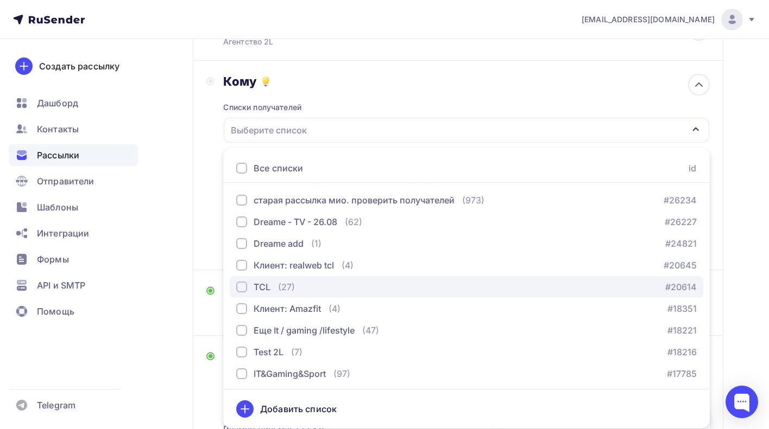
click at [308, 290] on div "TCL (27) #20614" at bounding box center [466, 287] width 460 height 13
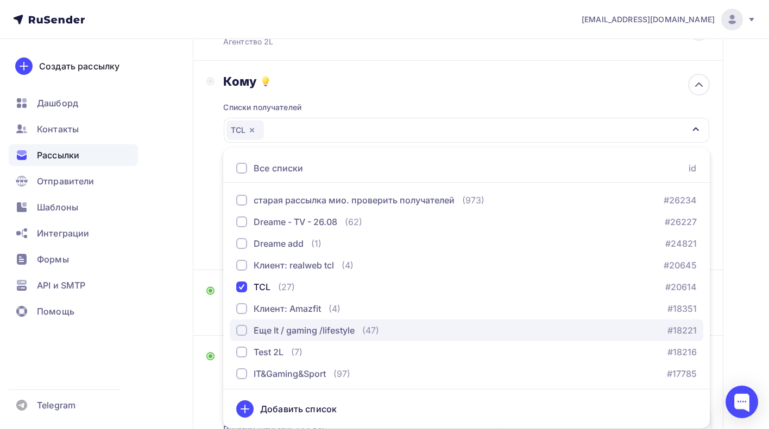
click at [310, 328] on div "Еще It / gaming /lifestyle" at bounding box center [303, 330] width 101 height 13
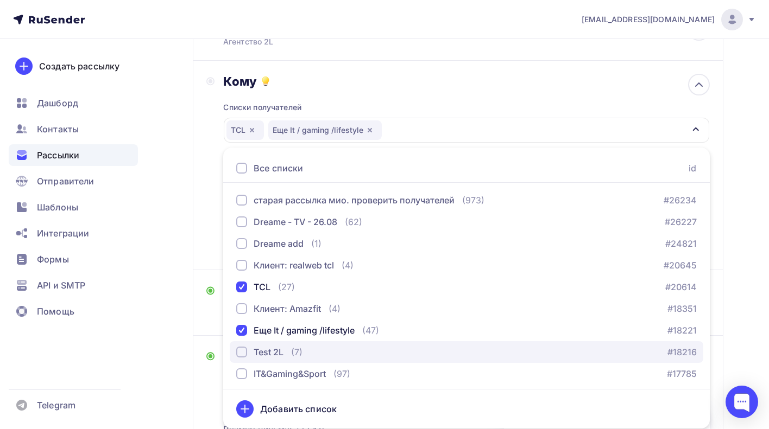
click at [308, 354] on div "Test 2L (7) #18216" at bounding box center [466, 352] width 460 height 13
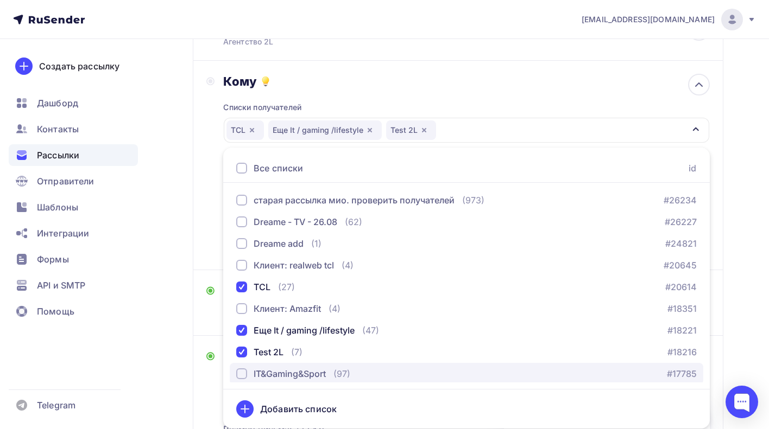
click at [311, 374] on div "IT&Gaming&Sport" at bounding box center [289, 373] width 72 height 13
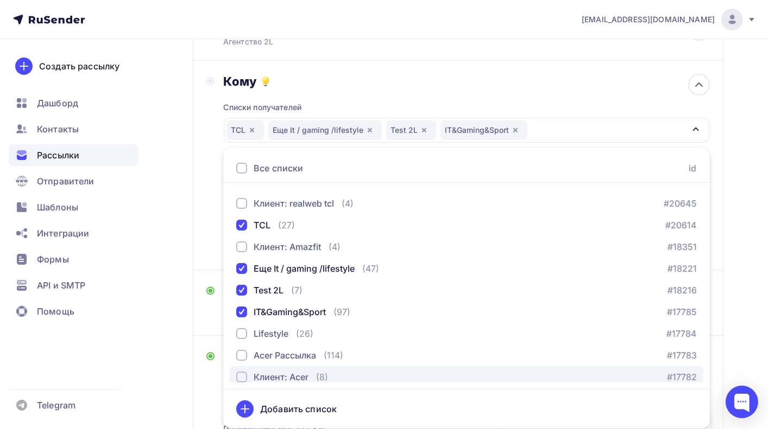
scroll to position [64, 0]
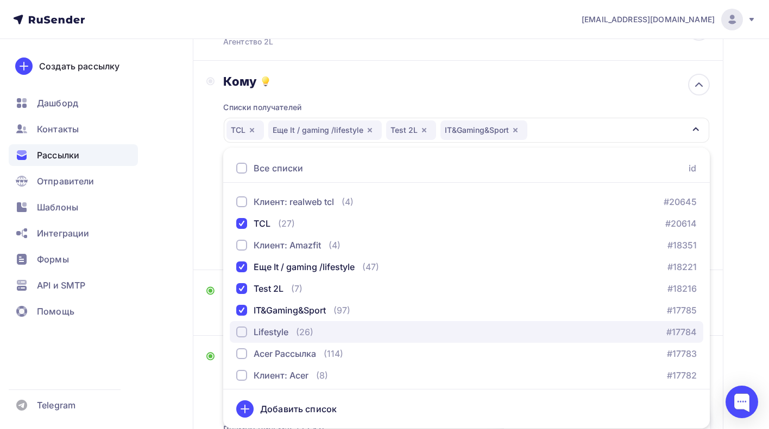
click at [313, 339] on div "(26)" at bounding box center [304, 332] width 17 height 13
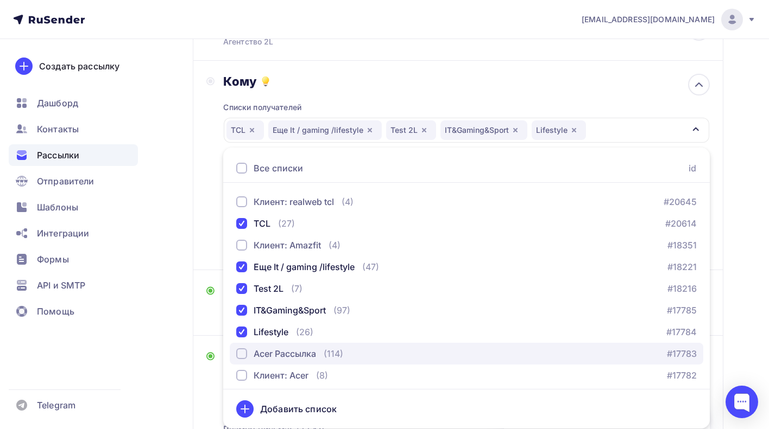
click at [315, 355] on div "Acer Рассылка" at bounding box center [284, 353] width 62 height 13
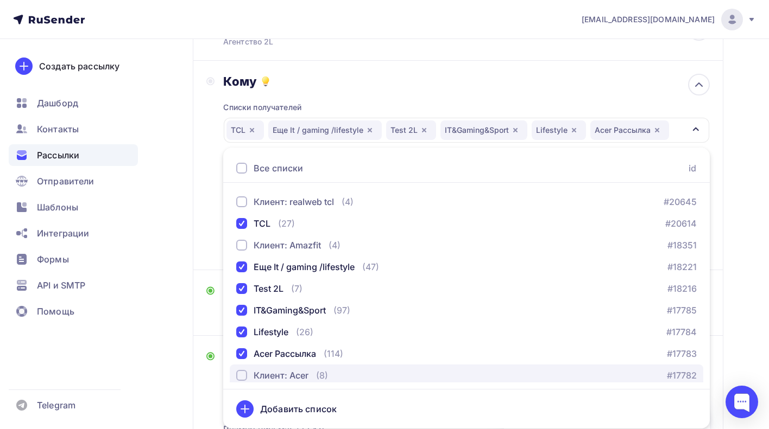
click at [317, 373] on div "(8)" at bounding box center [322, 375] width 12 height 13
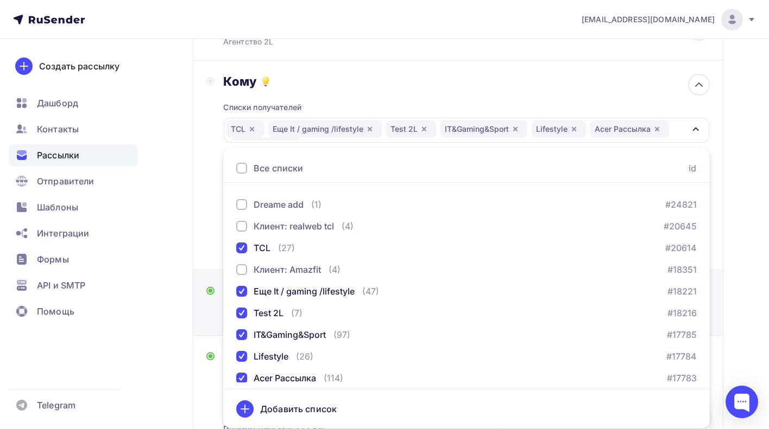
scroll to position [37, 0]
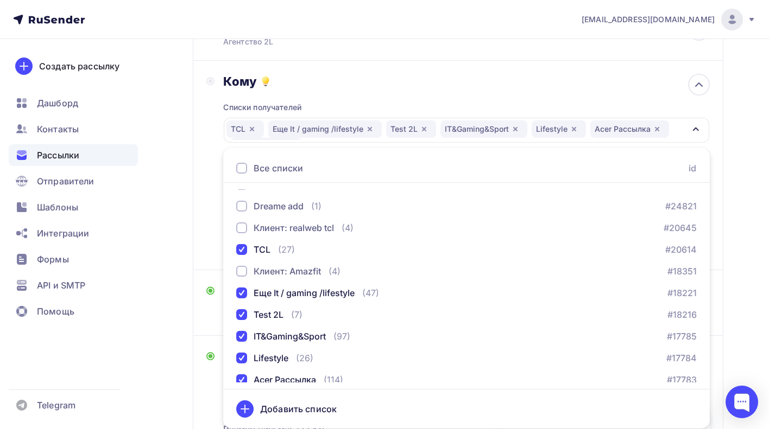
click at [176, 314] on div "Назад Копия Тест 2 15.09 ПР / Acer Aspire Lite 14 и 17: стильные ноутбуки для п…" at bounding box center [384, 423] width 769 height 993
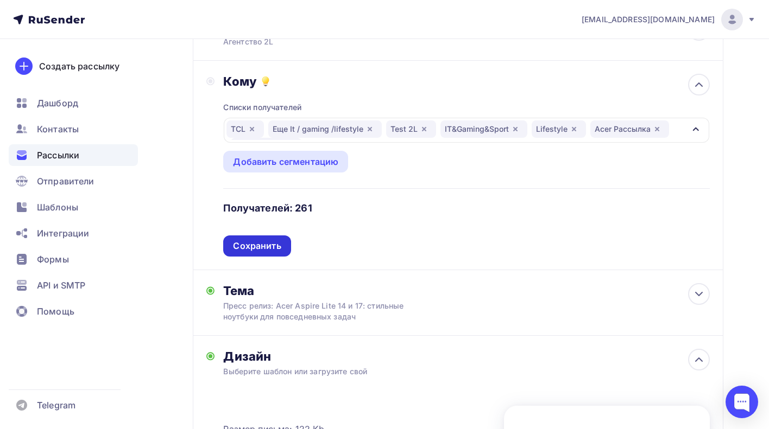
click at [269, 244] on div "Сохранить" at bounding box center [257, 246] width 48 height 12
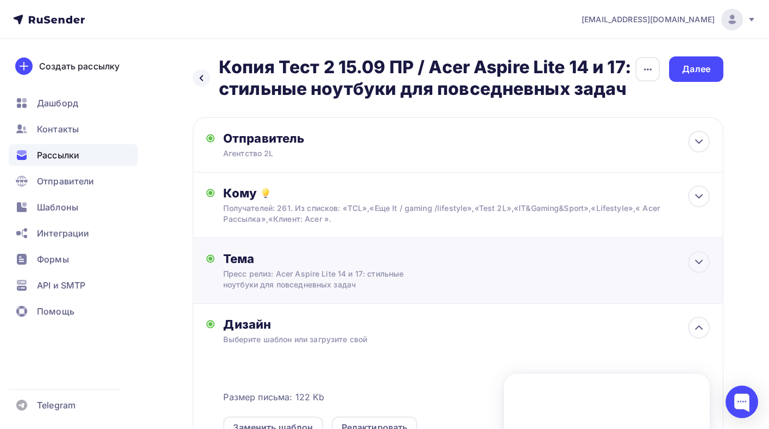
scroll to position [0, 0]
click at [653, 66] on icon "button" at bounding box center [647, 69] width 13 height 13
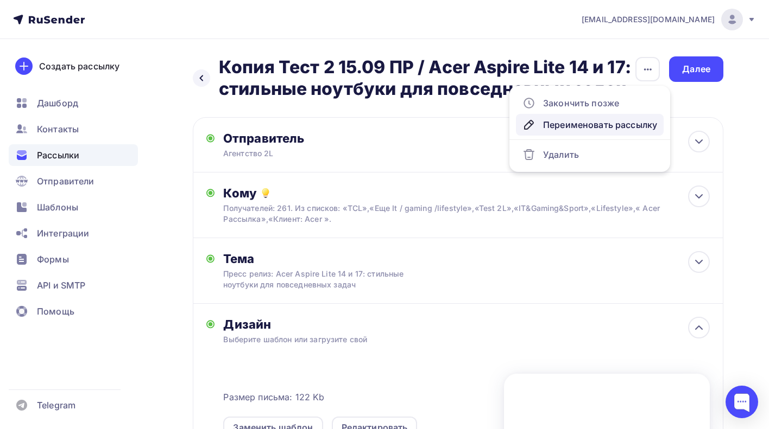
click at [583, 123] on div "Переименовать рассылку" at bounding box center [589, 124] width 135 height 13
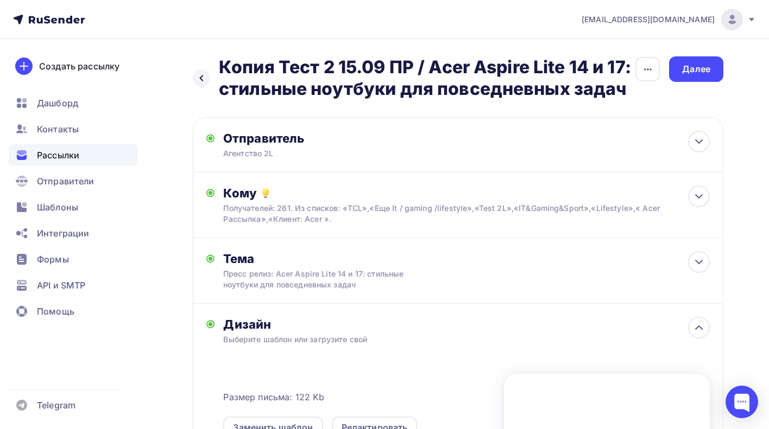
scroll to position [0, 97]
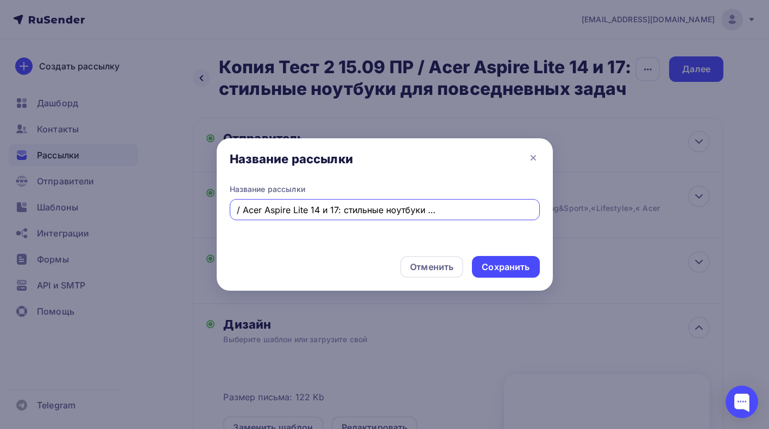
click at [238, 208] on input "Копия Тест 2 15.09 ПР / Acer Aspire Lite 14 и 17: стильные ноутбуки для повседн…" at bounding box center [384, 210] width 297 height 13
drag, startPoint x: 293, startPoint y: 210, endPoint x: 223, endPoint y: 208, distance: 70.6
click at [223, 208] on div "Название рассылки Копия Тест 2 15.09 ПР / Acer Aspire Lite 14 и 17: стильные но…" at bounding box center [385, 216] width 336 height 64
type input "15.09 ПР / Acer Aspire Lite 14 и 17: стильные ноутбуки для повседневных задач"
click at [483, 264] on div "Сохранить" at bounding box center [505, 267] width 48 height 12
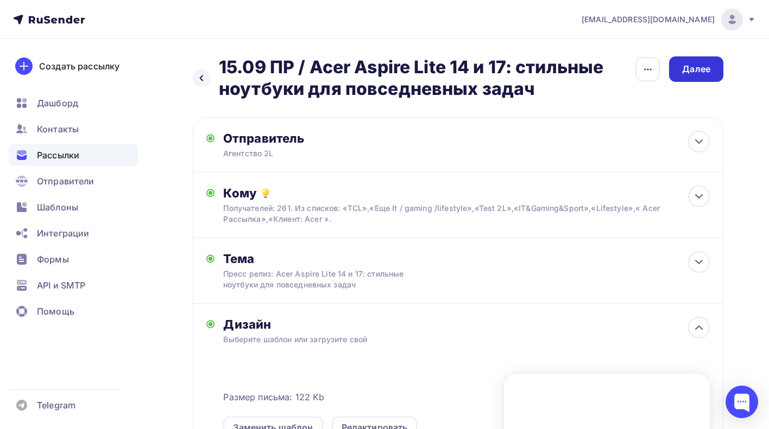
click at [684, 72] on div "Далее" at bounding box center [696, 69] width 28 height 12
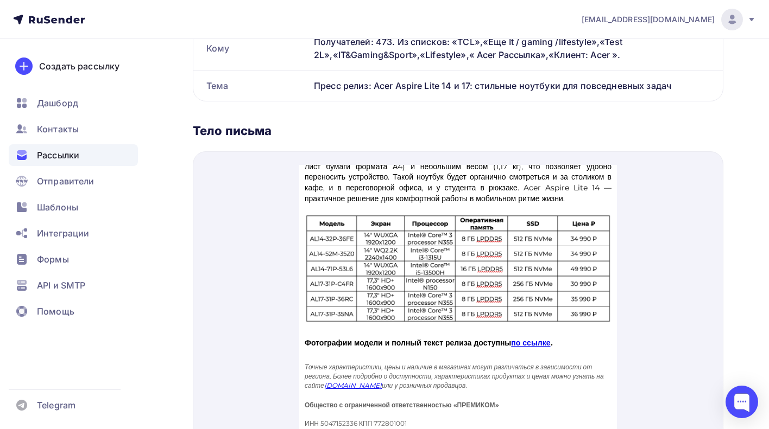
scroll to position [443, 0]
click at [550, 326] on link "по ссылке" at bounding box center [530, 330] width 39 height 10
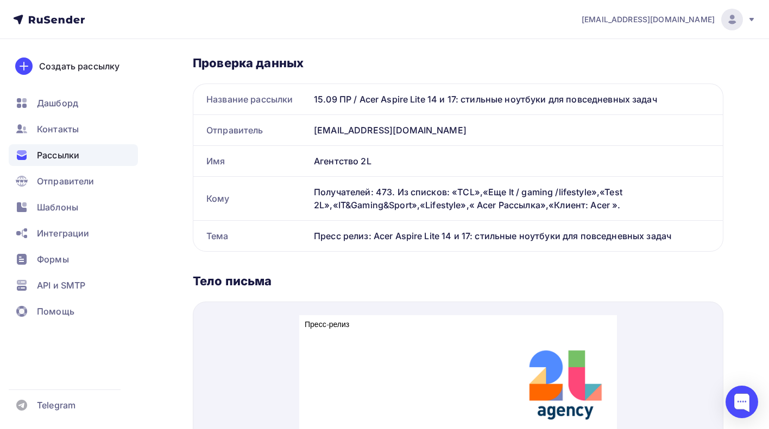
scroll to position [201, 0]
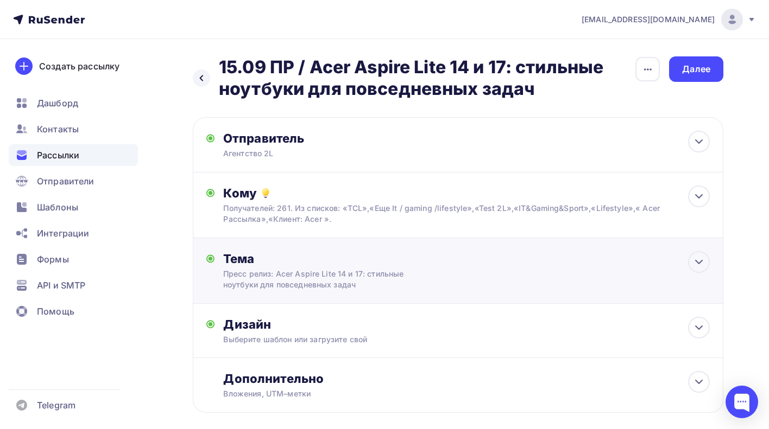
click at [411, 293] on div "Тема Пресс релиз: Acer Aspire Lite 14 и 17: стильные ноутбуки для повседневных …" at bounding box center [458, 271] width 530 height 66
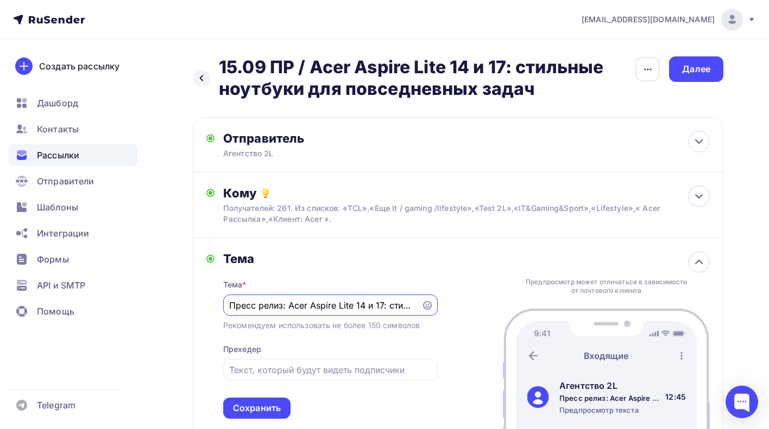
click at [246, 306] on input "Пресс релиз: Acer Aspire Lite 14 и 17: стильные ноутбуки для повседневных задач" at bounding box center [322, 305] width 186 height 13
type input "Пресс релиз / Acer Aspire Lite 14 и 17: стильные ноутбуки для повседневных задач"
click at [264, 400] on div "Сохранить" at bounding box center [256, 408] width 67 height 21
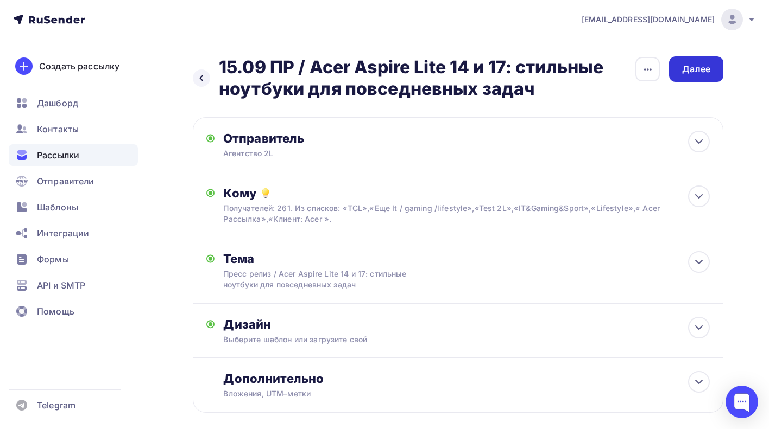
click at [691, 64] on div "Далее" at bounding box center [696, 69] width 28 height 12
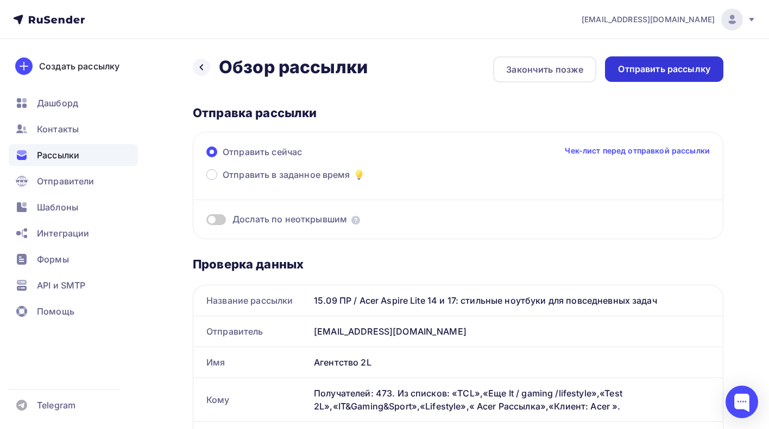
click at [655, 72] on div "Отправить рассылку" at bounding box center [664, 69] width 92 height 12
